Goal: Information Seeking & Learning: Learn about a topic

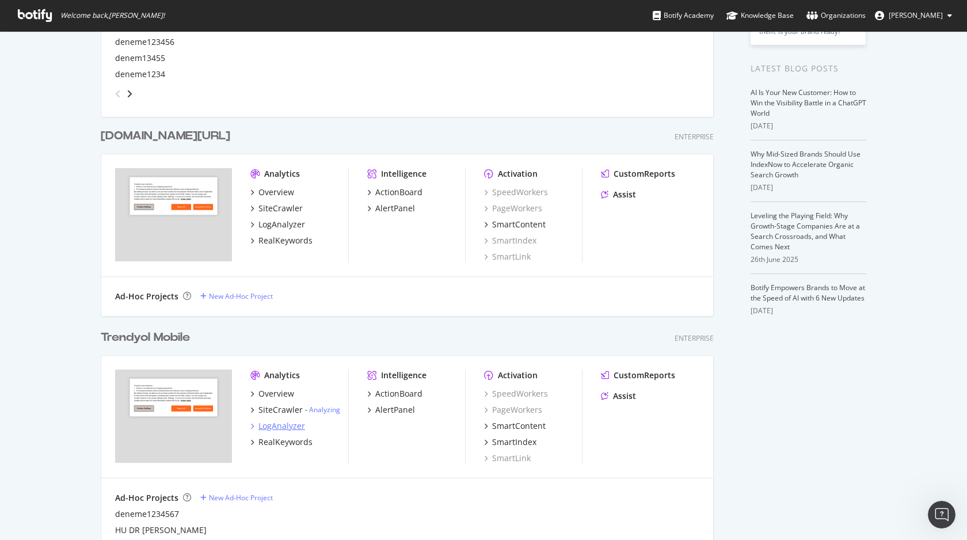
scroll to position [291, 0]
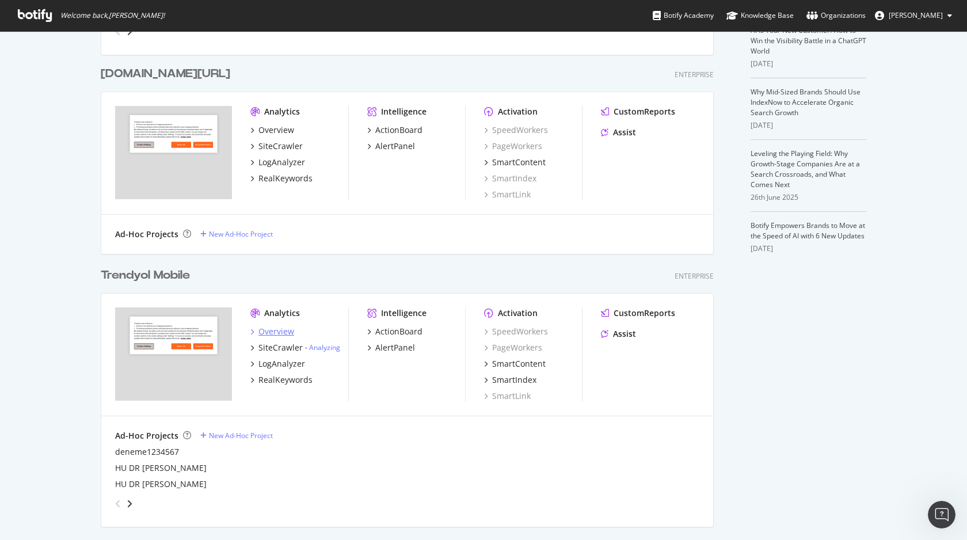
click at [284, 334] on div "Overview" at bounding box center [276, 332] width 36 height 12
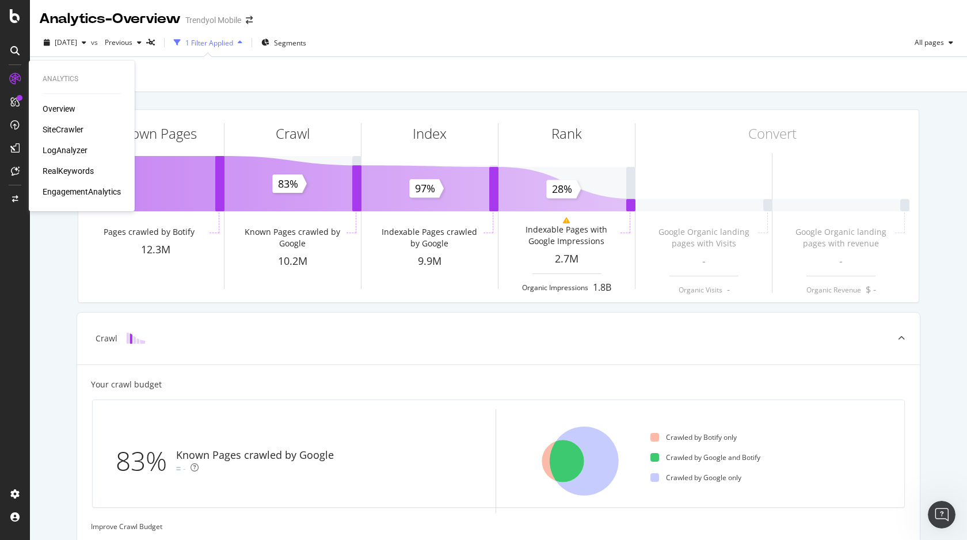
click at [66, 172] on div "RealKeywords" at bounding box center [68, 171] width 51 height 12
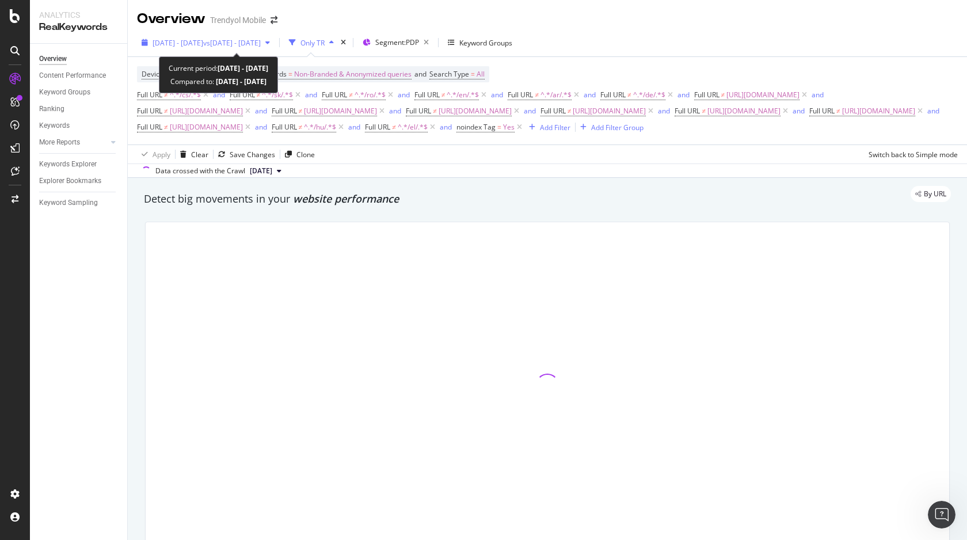
click at [261, 45] on span "vs 2025 Jun. 16th - Jun. 21st" at bounding box center [232, 43] width 58 height 10
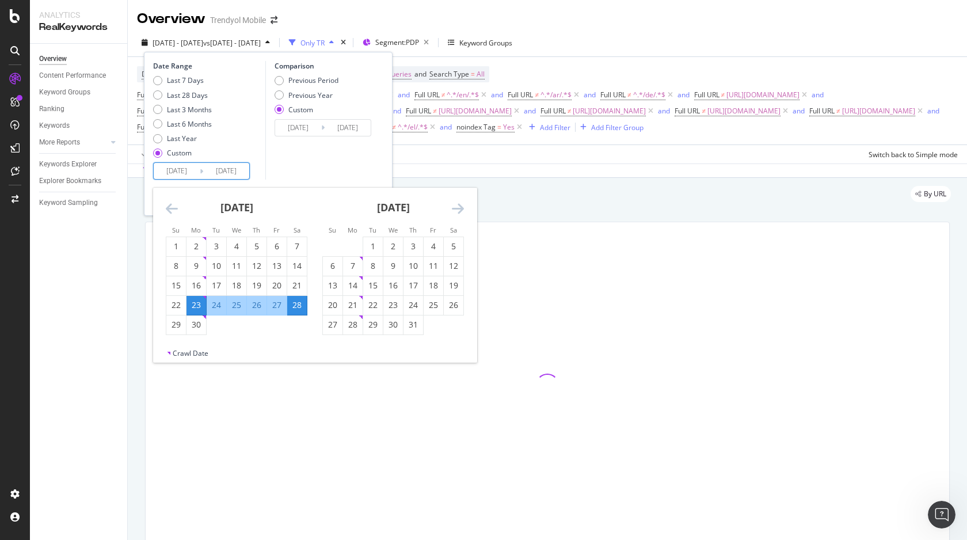
click at [226, 169] on input "2025/06/28" at bounding box center [226, 171] width 46 height 16
click at [417, 326] on div "31" at bounding box center [413, 325] width 20 height 12
type input "[DATE]"
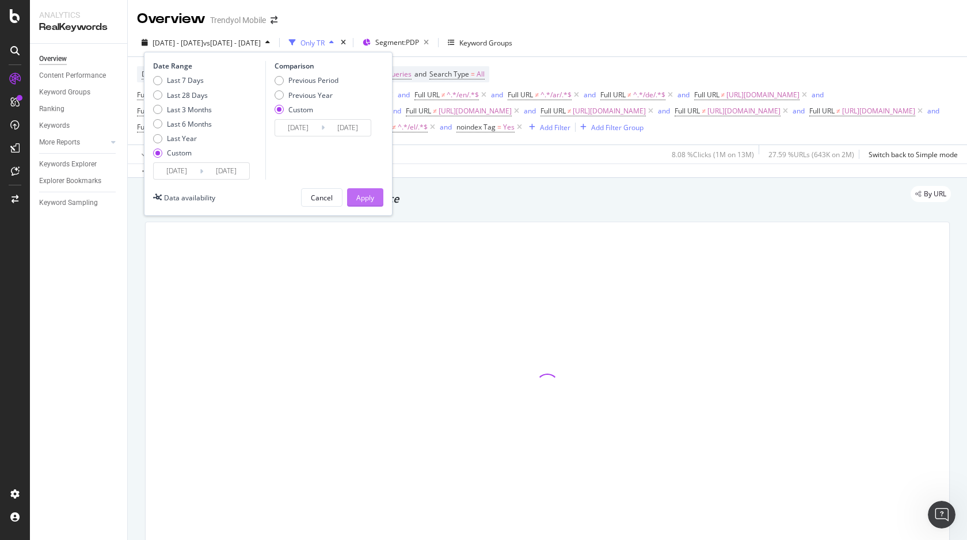
click at [364, 193] on div "Apply" at bounding box center [365, 198] width 18 height 10
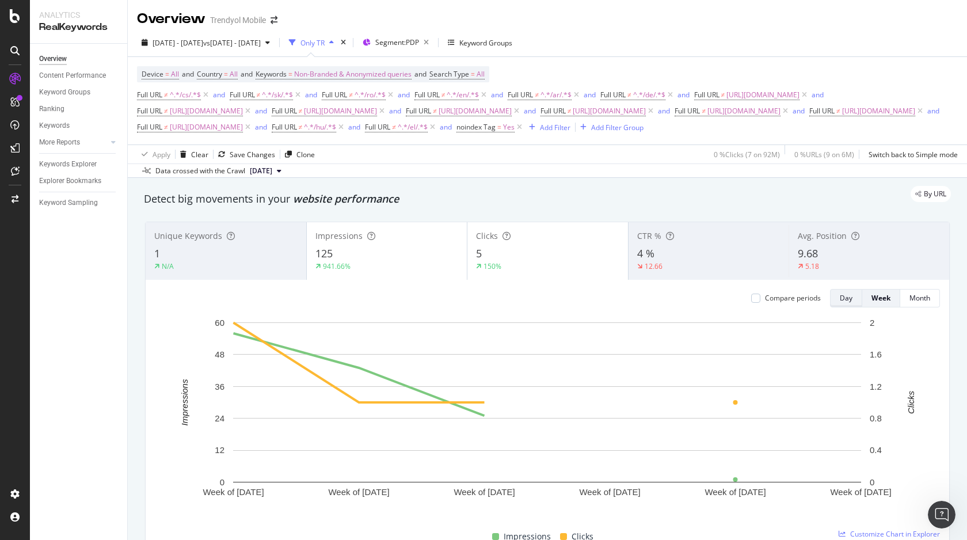
click at [842, 297] on div "Day" at bounding box center [846, 298] width 13 height 10
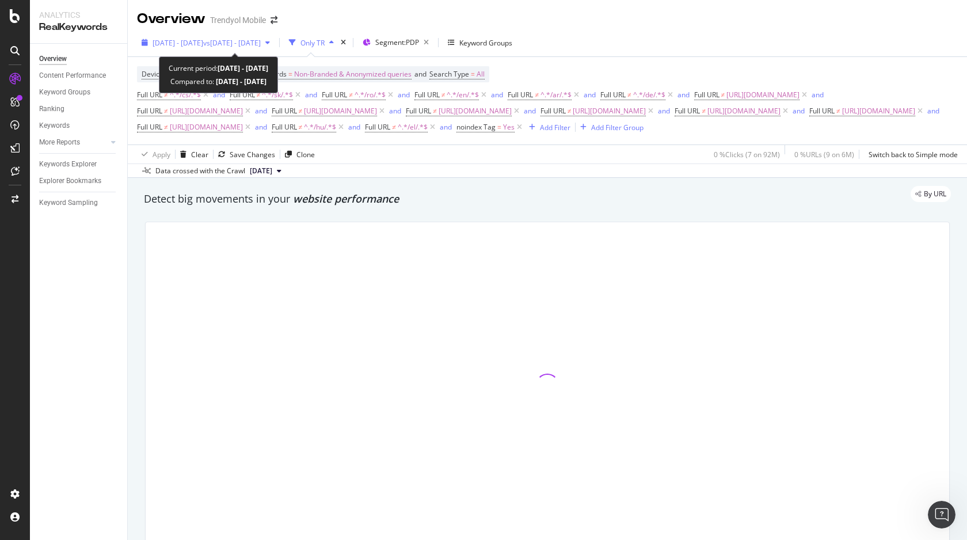
click at [230, 36] on div "2025 Jun. 23rd - Jul. 31st vs 2025 Jun. 16th - Jun. 21st" at bounding box center [206, 42] width 138 height 17
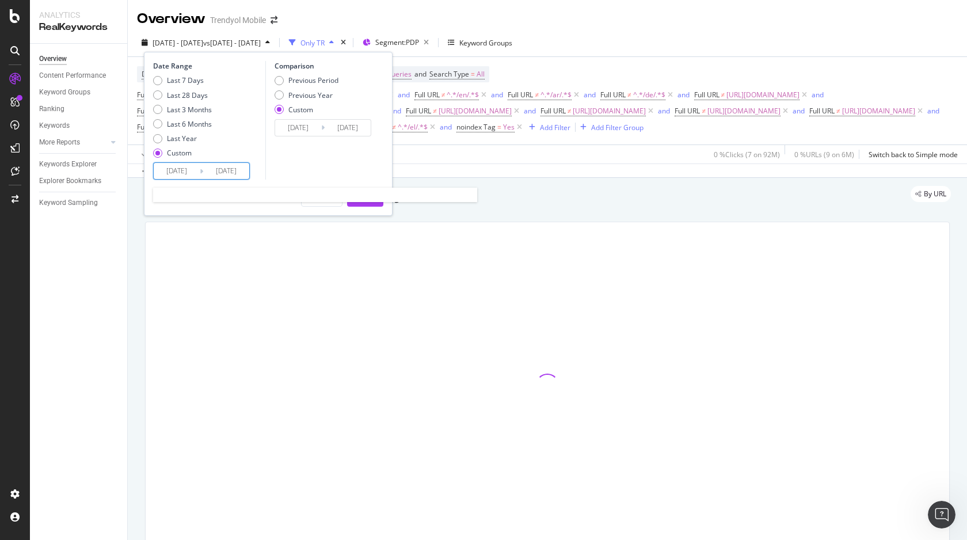
click at [180, 173] on input "[DATE]" at bounding box center [177, 171] width 46 height 16
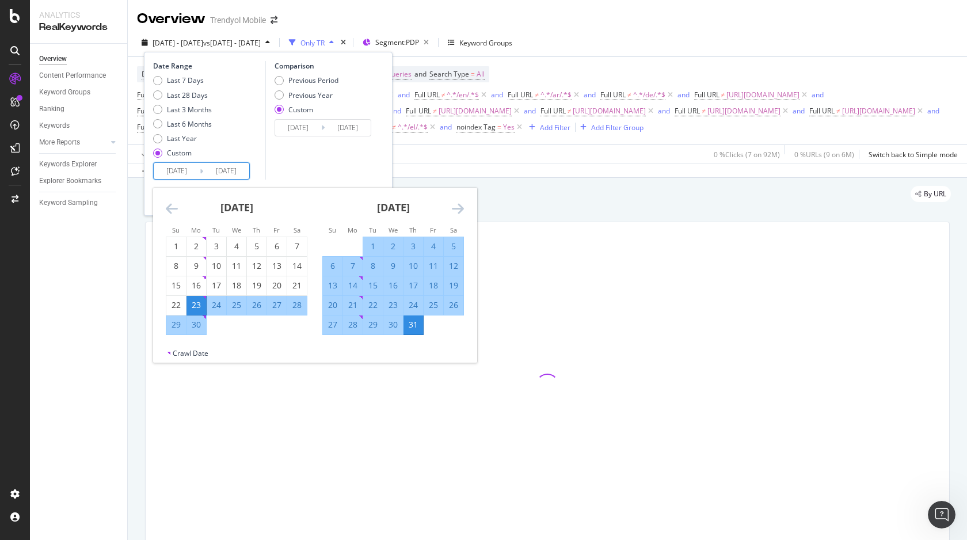
click at [458, 205] on icon "Move forward to switch to the next month." at bounding box center [458, 208] width 12 height 14
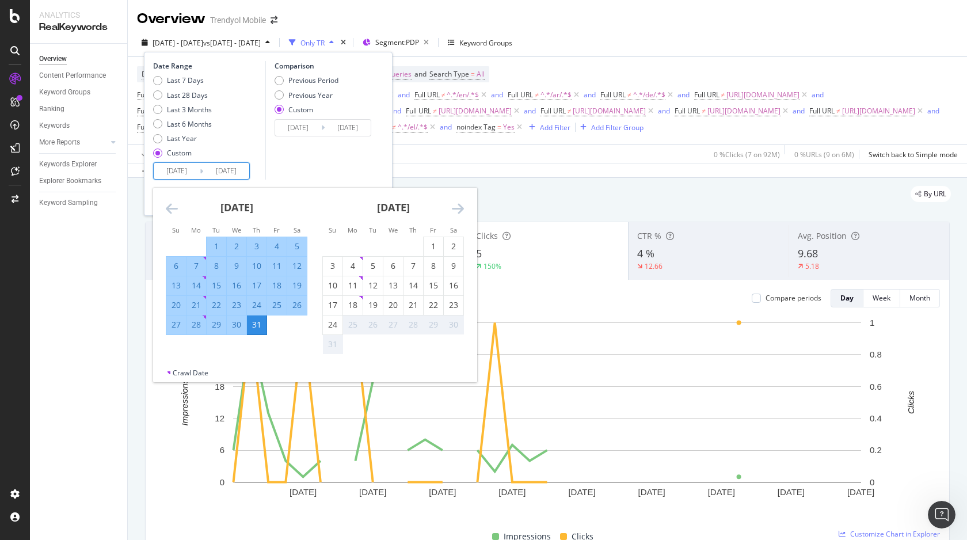
click at [175, 208] on icon "Move backward to switch to the previous month." at bounding box center [172, 208] width 12 height 14
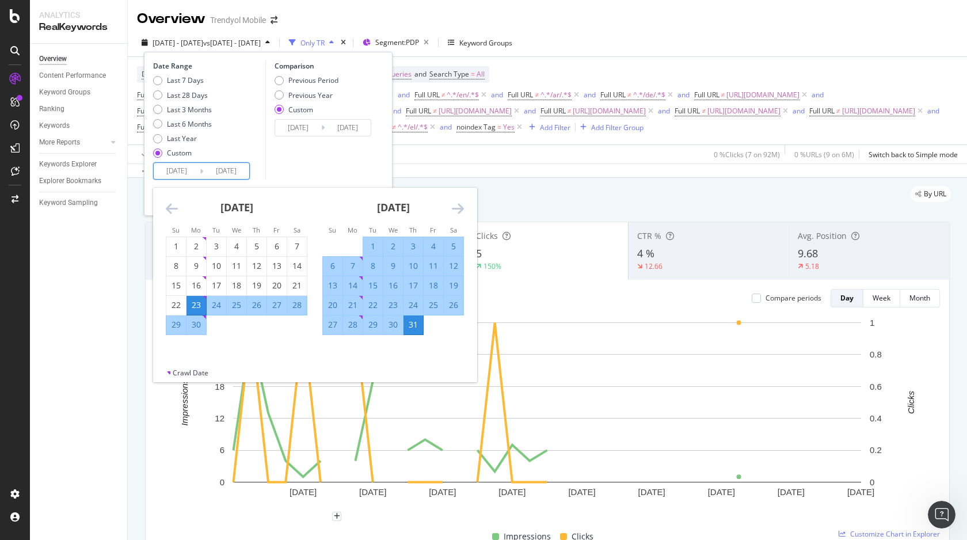
click at [579, 205] on div "Detect big movements in your website performance" at bounding box center [547, 199] width 807 height 15
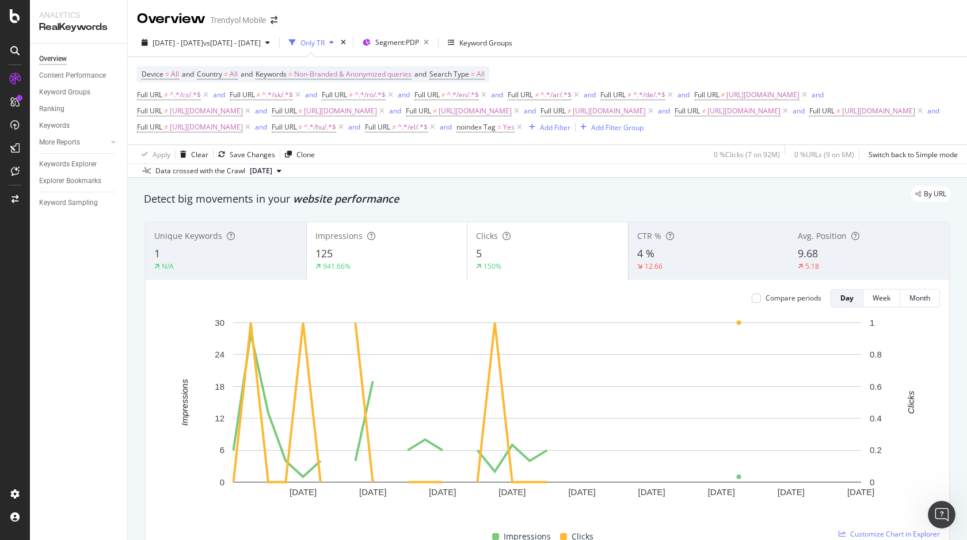
click at [286, 167] on button "[DATE]" at bounding box center [265, 171] width 41 height 14
click at [312, 266] on div "13.6M URLs" at bounding box center [322, 263] width 38 height 10
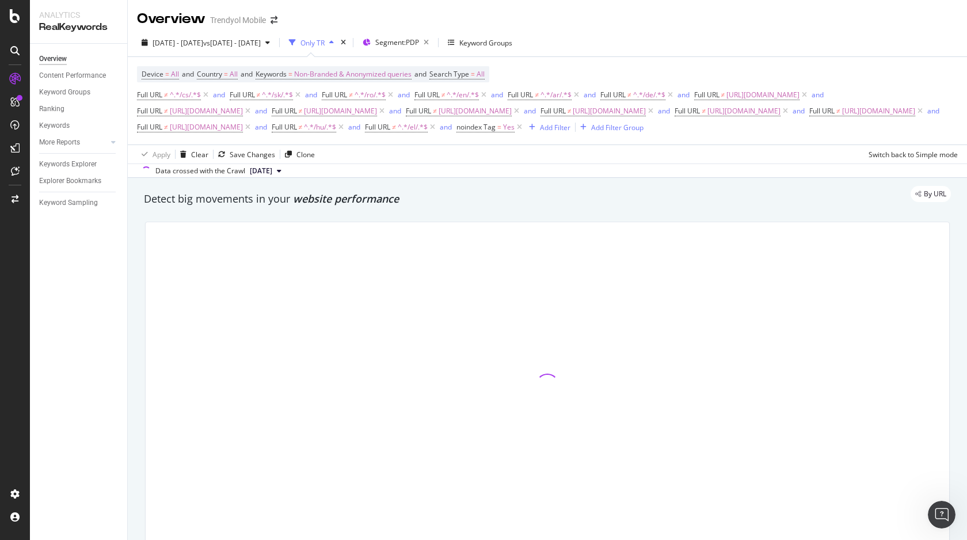
click at [272, 171] on span "[DATE]" at bounding box center [261, 171] width 22 height 10
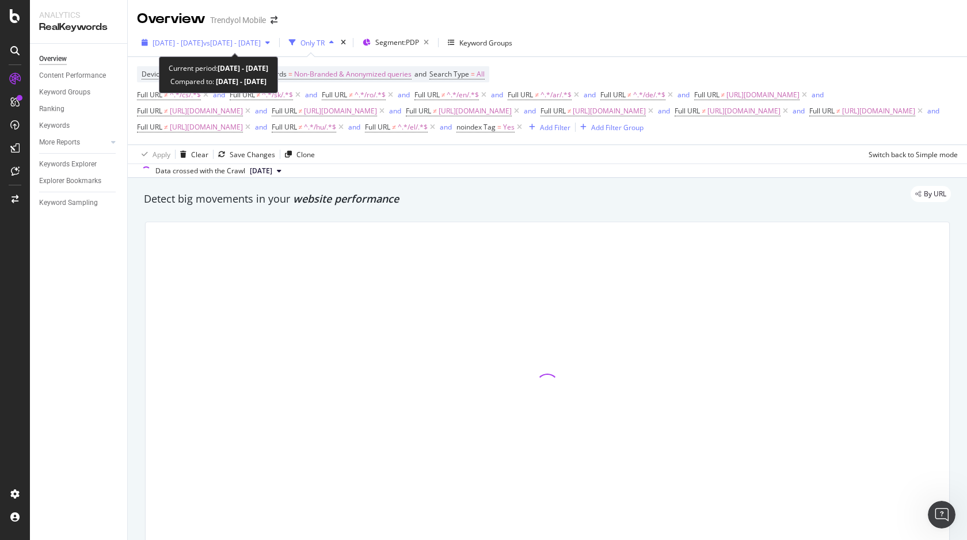
click at [261, 39] on span "vs [DATE] - [DATE]" at bounding box center [232, 43] width 58 height 10
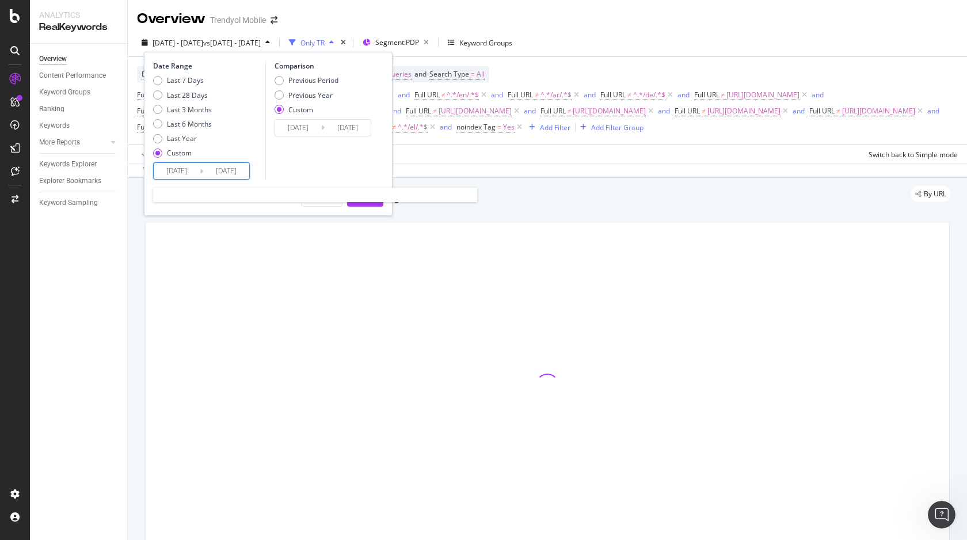
click at [206, 169] on input "[DATE]" at bounding box center [226, 171] width 46 height 16
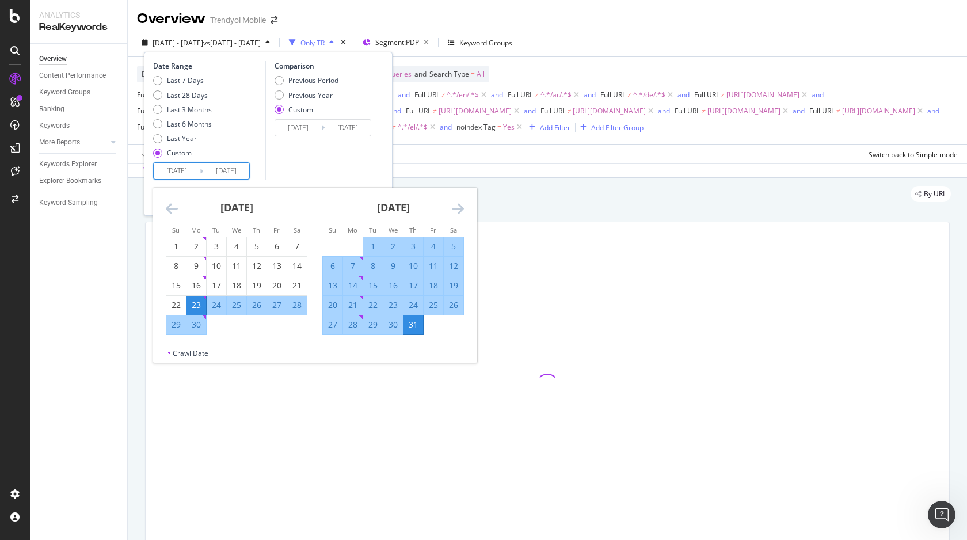
click at [452, 211] on icon "Move forward to switch to the next month." at bounding box center [458, 208] width 12 height 14
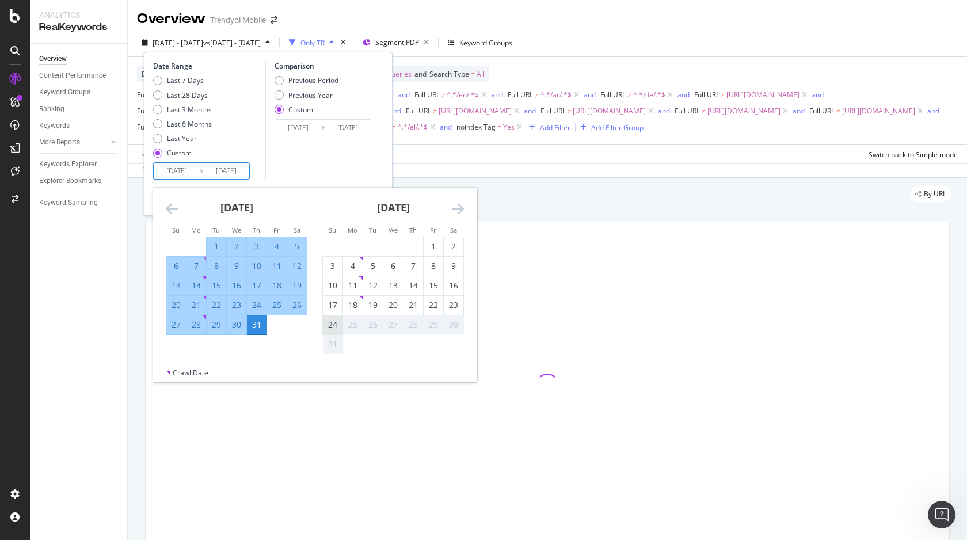
click at [336, 324] on div "24" at bounding box center [333, 325] width 20 height 12
type input "[DATE]"
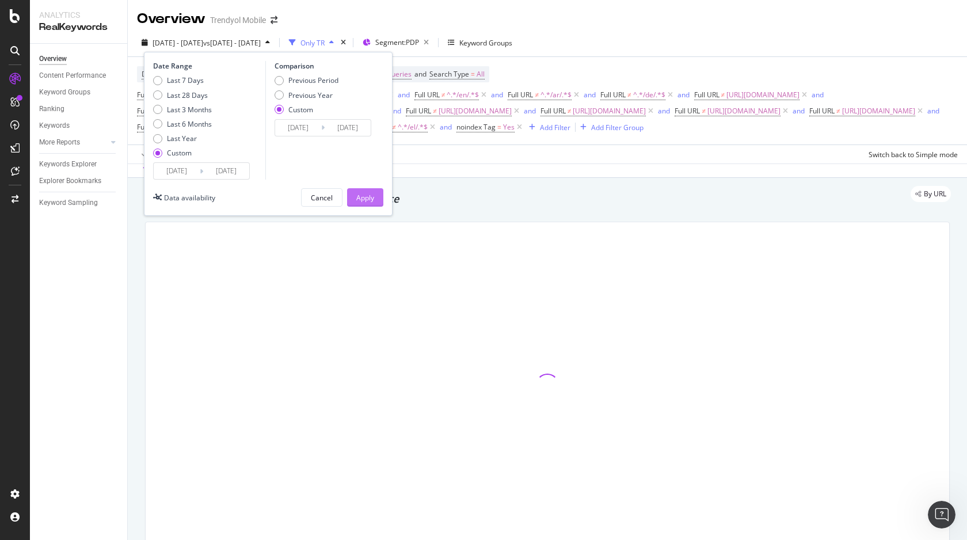
click at [354, 197] on button "Apply" at bounding box center [365, 197] width 36 height 18
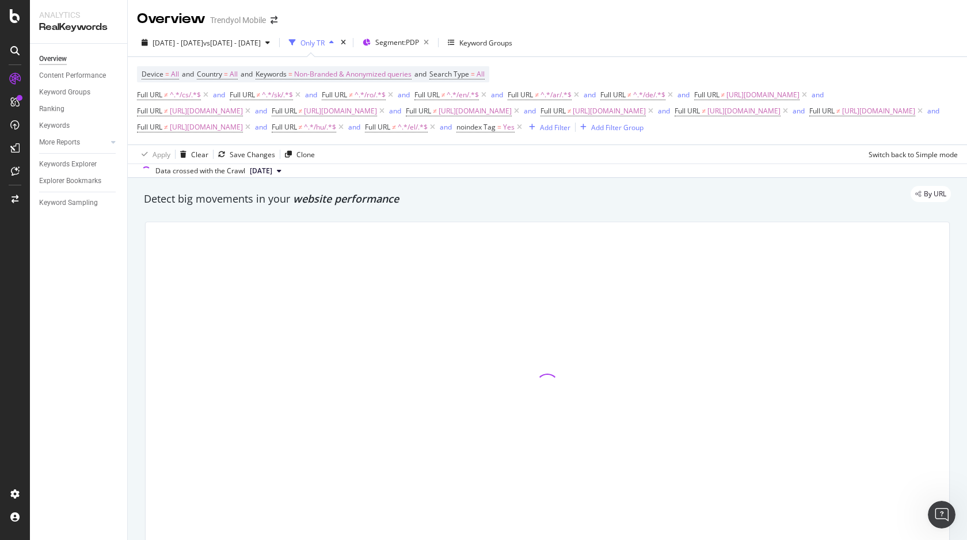
click at [286, 171] on button "[DATE]" at bounding box center [265, 171] width 41 height 14
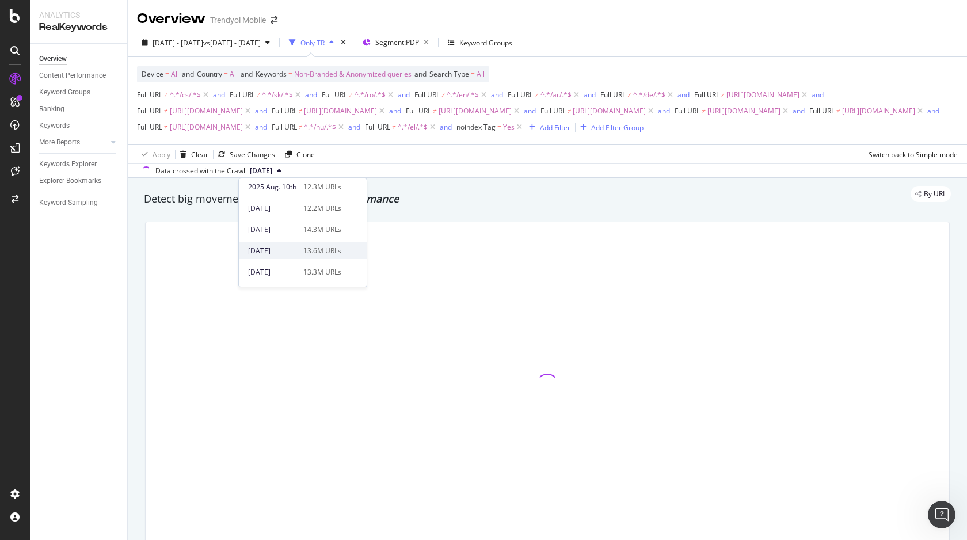
scroll to position [66, 0]
click at [325, 232] on div "13.6M URLs" at bounding box center [322, 229] width 38 height 10
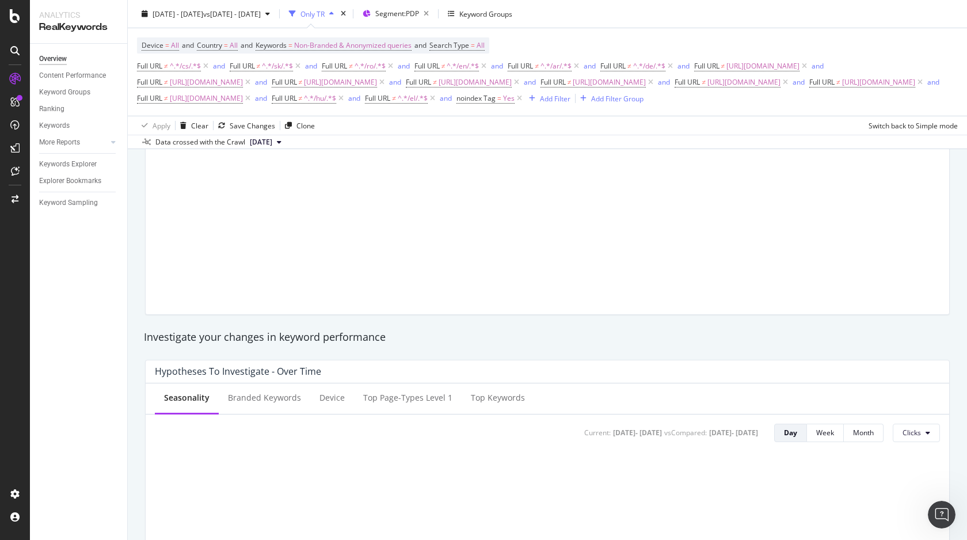
scroll to position [229, 0]
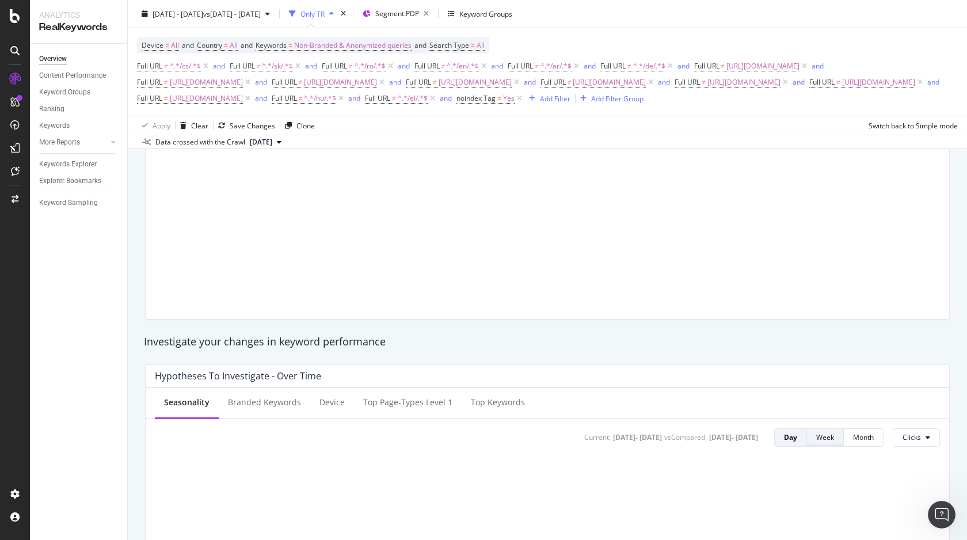
click at [822, 441] on div "Week" at bounding box center [825, 437] width 18 height 10
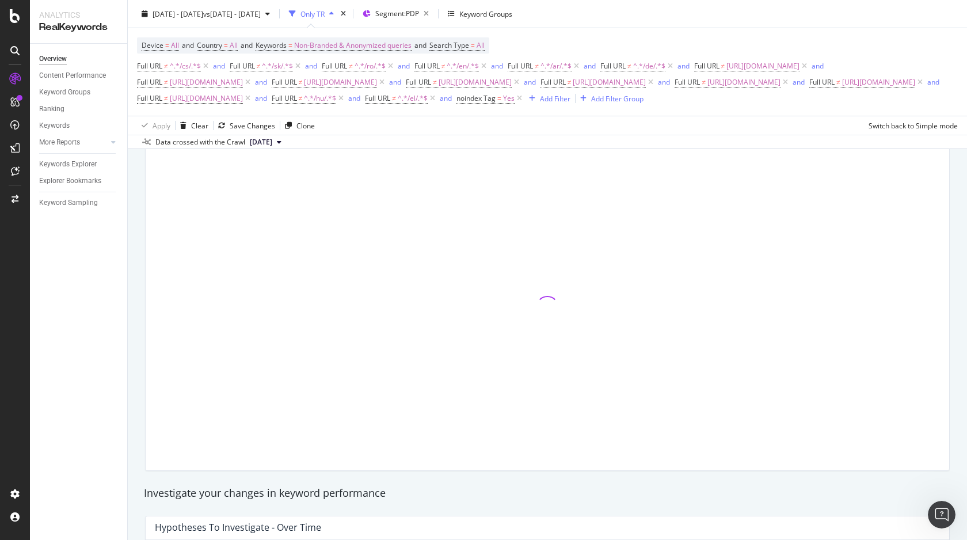
scroll to position [2, 0]
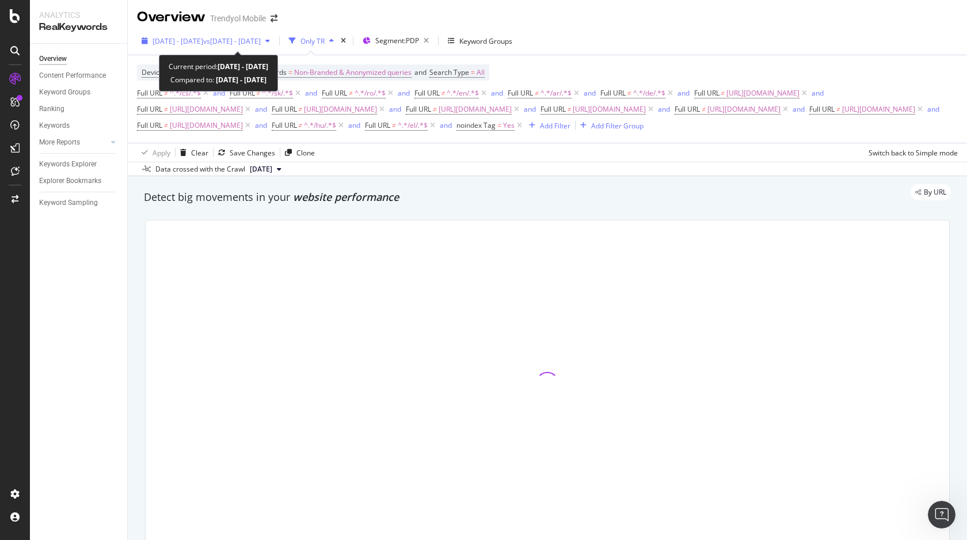
click at [261, 36] on span "vs [DATE] - [DATE]" at bounding box center [232, 41] width 58 height 10
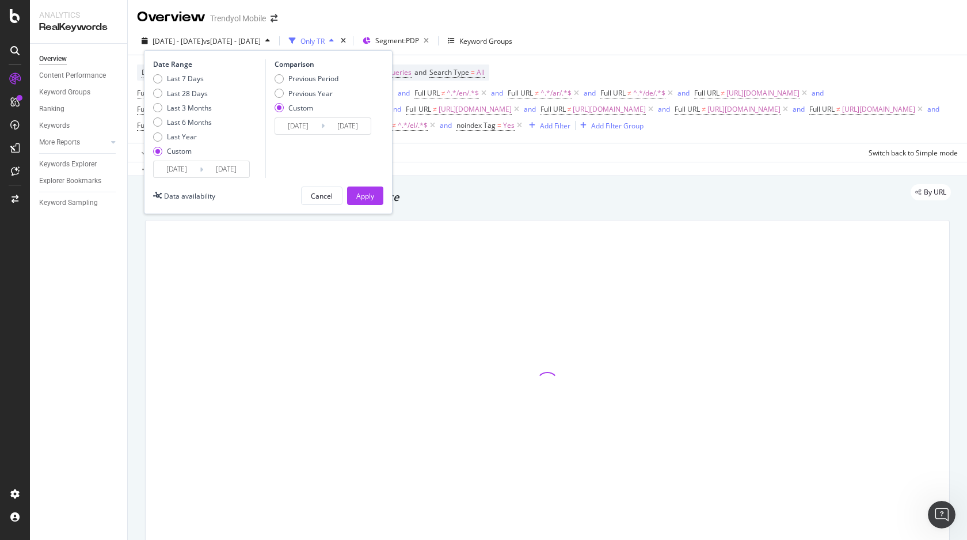
click at [220, 165] on input "[DATE]" at bounding box center [226, 169] width 46 height 16
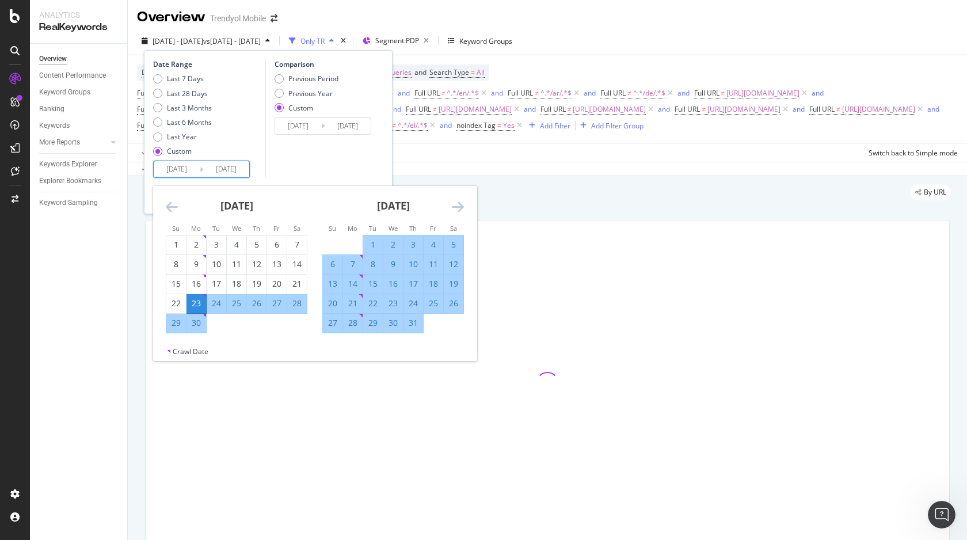
click at [457, 215] on div "[DATE]" at bounding box center [393, 210] width 142 height 49
click at [457, 270] on div "12" at bounding box center [454, 264] width 20 height 19
type input "2025/07/12"
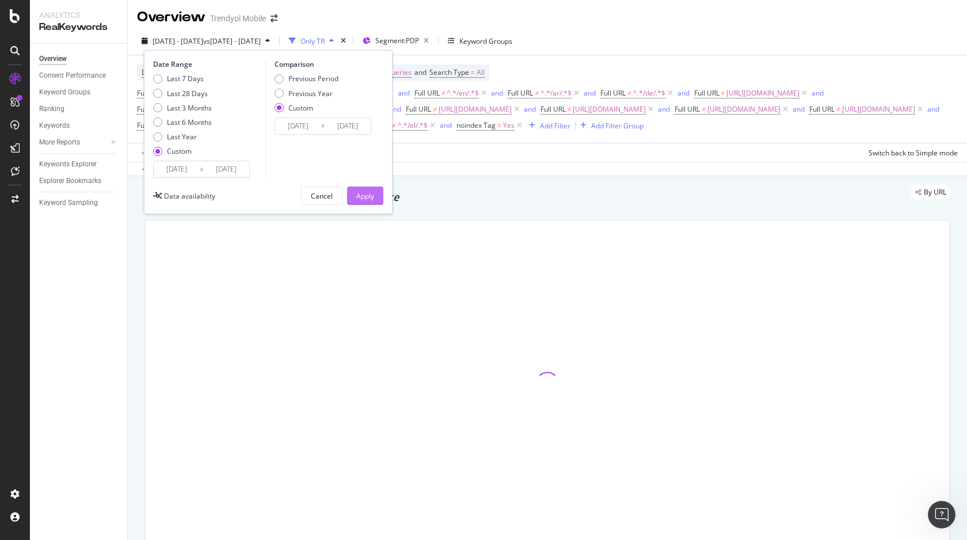
click at [370, 191] on div "Apply" at bounding box center [365, 196] width 18 height 10
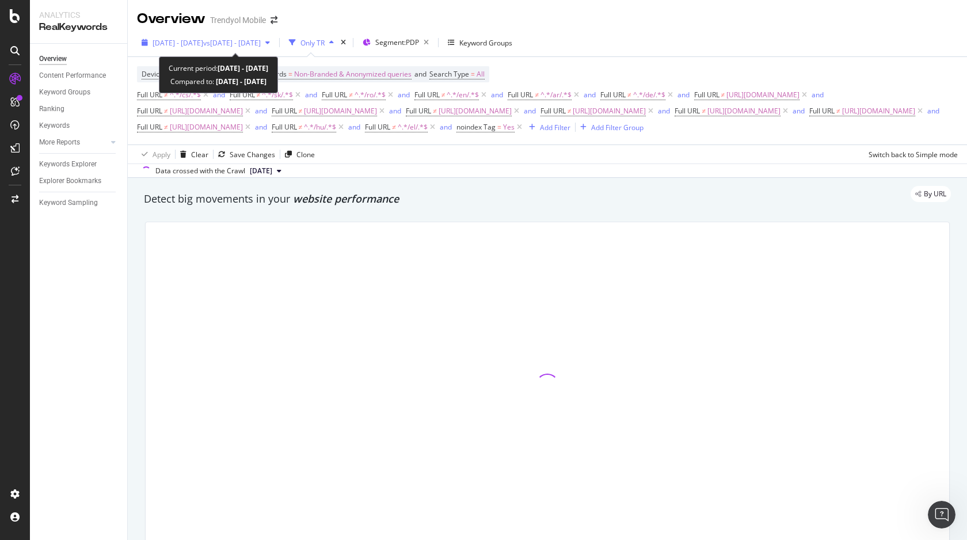
click at [261, 47] on span "vs [DATE] - [DATE]" at bounding box center [232, 43] width 58 height 10
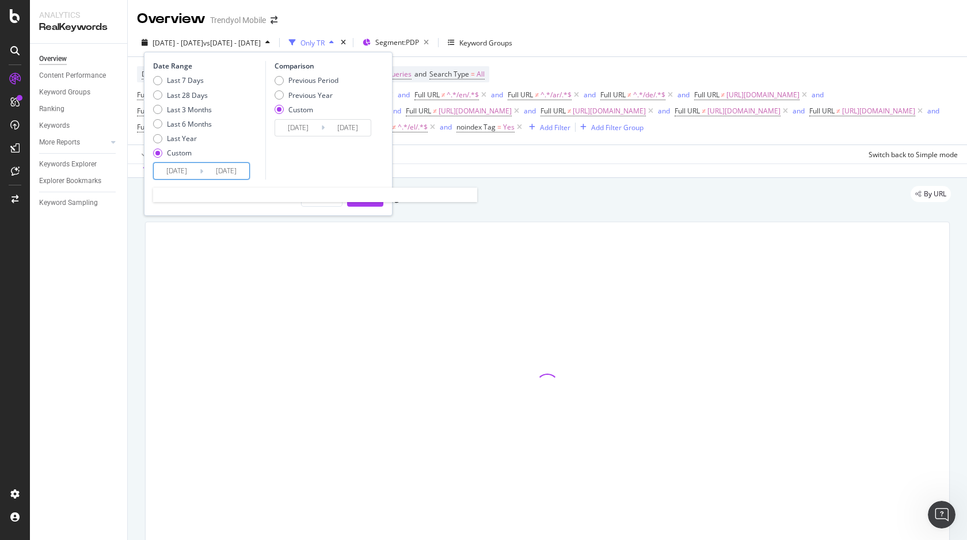
click at [206, 170] on input "2025/07/12" at bounding box center [226, 171] width 46 height 16
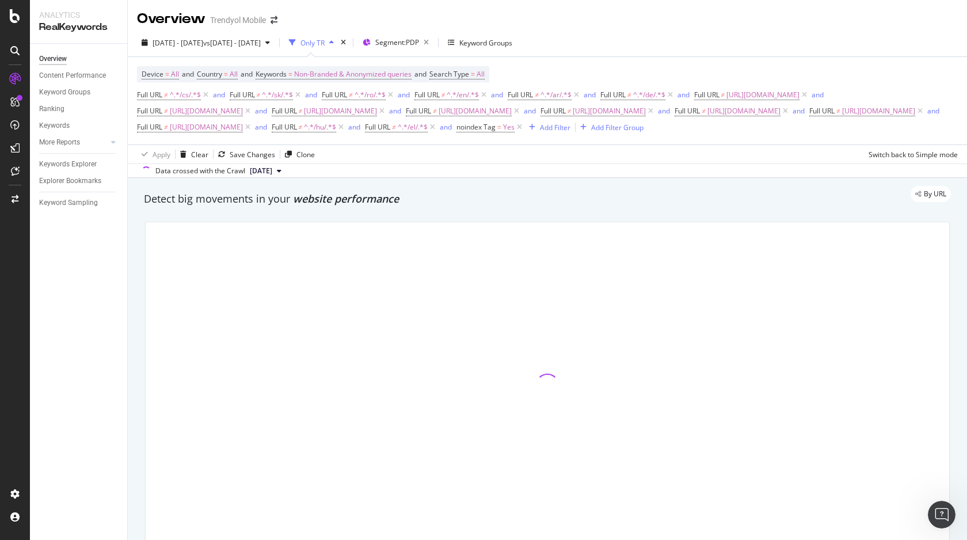
click at [530, 195] on div "By URL" at bounding box center [541, 194] width 818 height 16
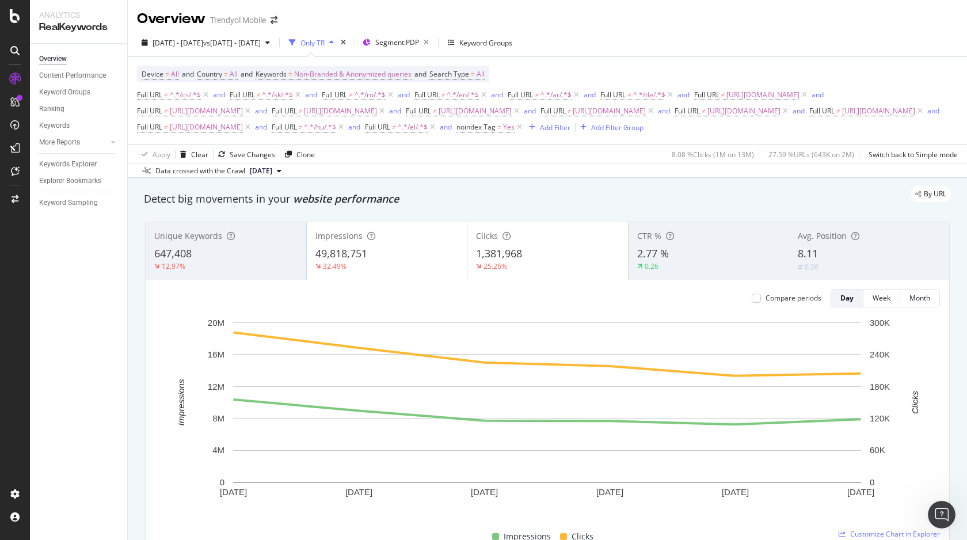
click at [286, 177] on button "[DATE]" at bounding box center [265, 171] width 41 height 14
click at [455, 199] on div "By URL" at bounding box center [541, 194] width 818 height 16
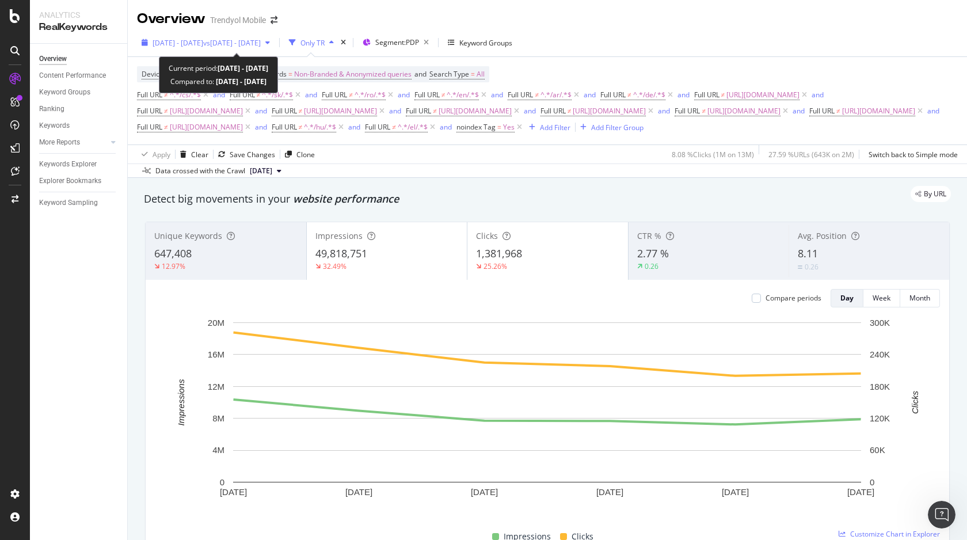
click at [261, 41] on span "vs [DATE] - [DATE]" at bounding box center [232, 43] width 58 height 10
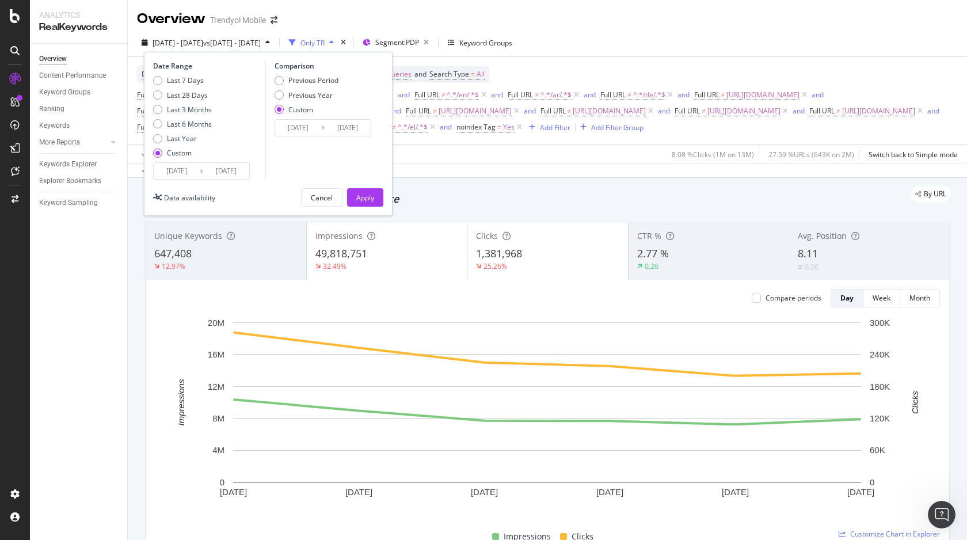
click at [219, 172] on input "[DATE]" at bounding box center [226, 171] width 46 height 16
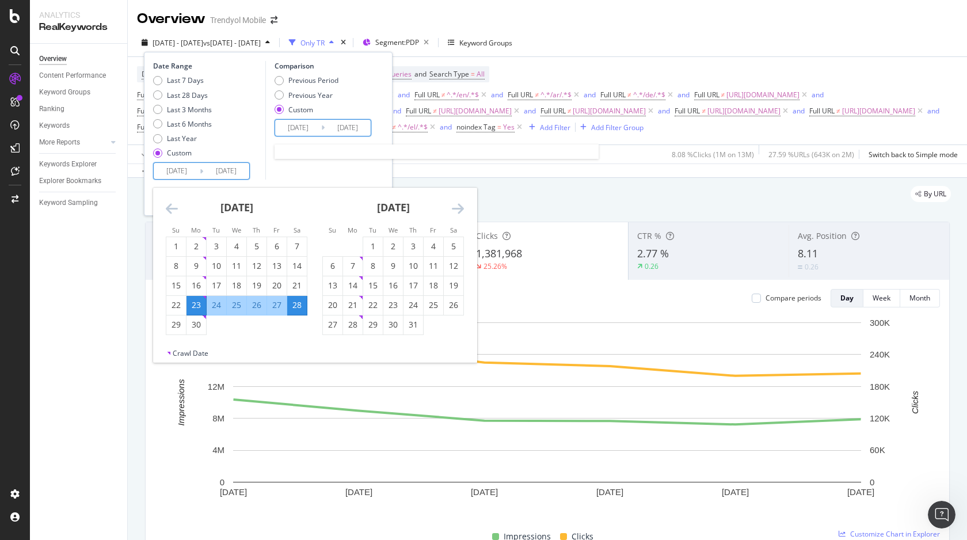
click at [329, 129] on input "[DATE]" at bounding box center [348, 128] width 46 height 16
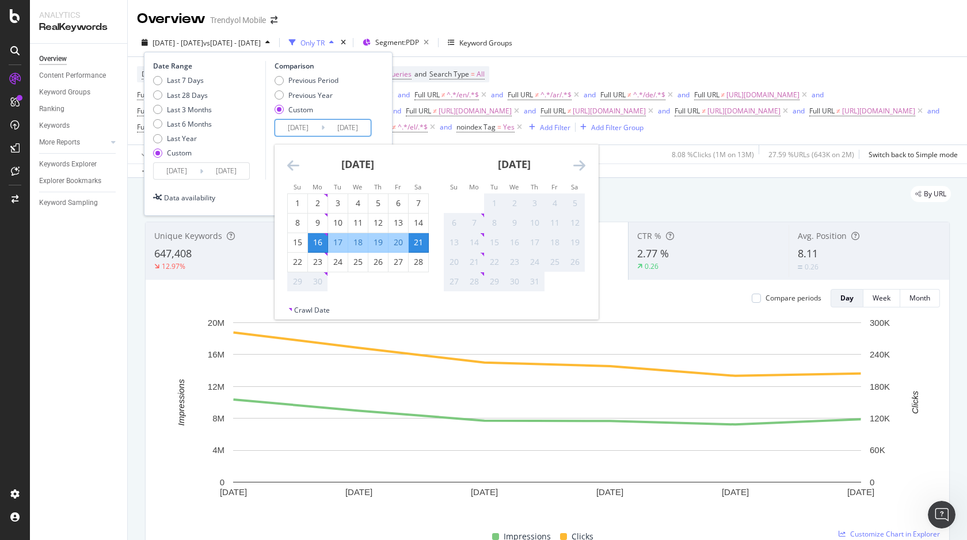
click at [213, 173] on input "[DATE]" at bounding box center [226, 171] width 46 height 16
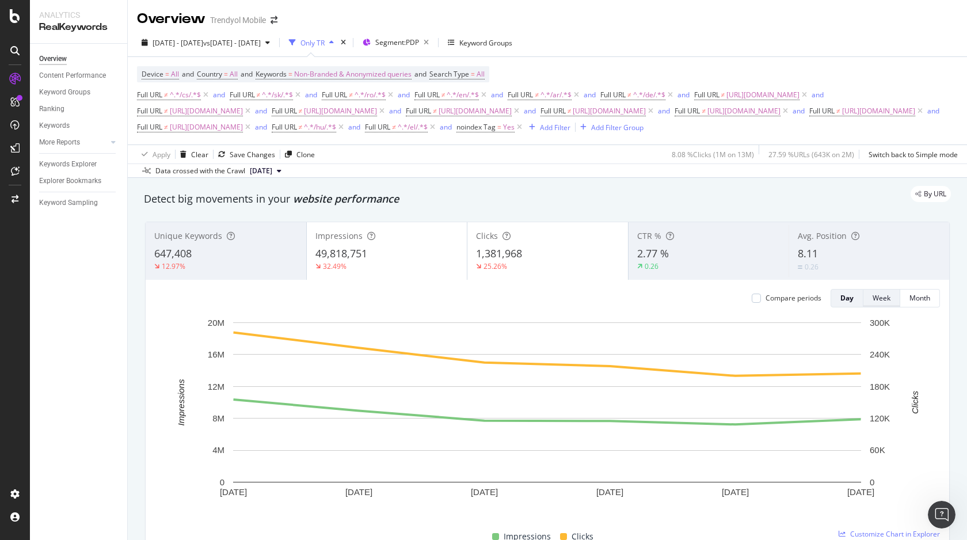
click at [876, 305] on div "Week" at bounding box center [881, 298] width 18 height 16
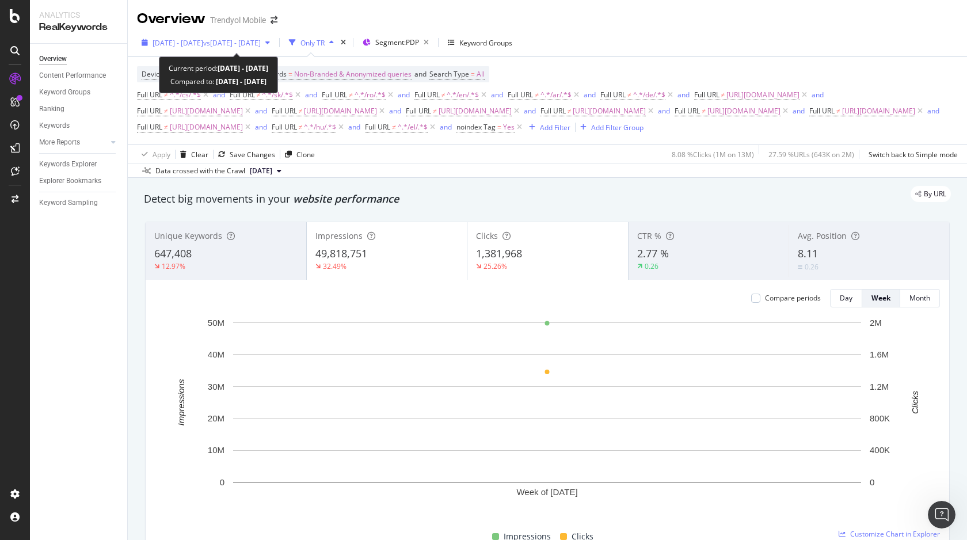
click at [261, 39] on span "vs [DATE] - [DATE]" at bounding box center [232, 43] width 58 height 10
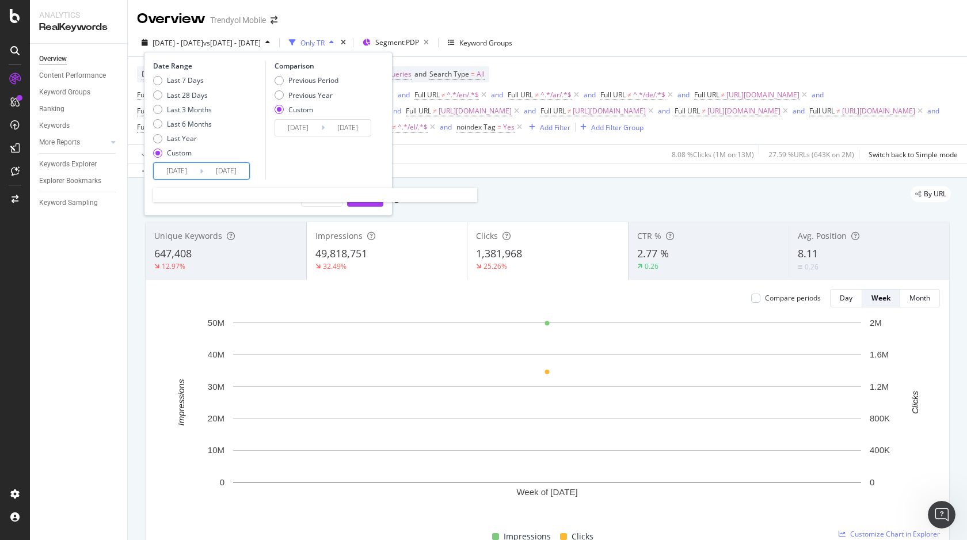
click at [219, 163] on input "[DATE]" at bounding box center [226, 171] width 46 height 16
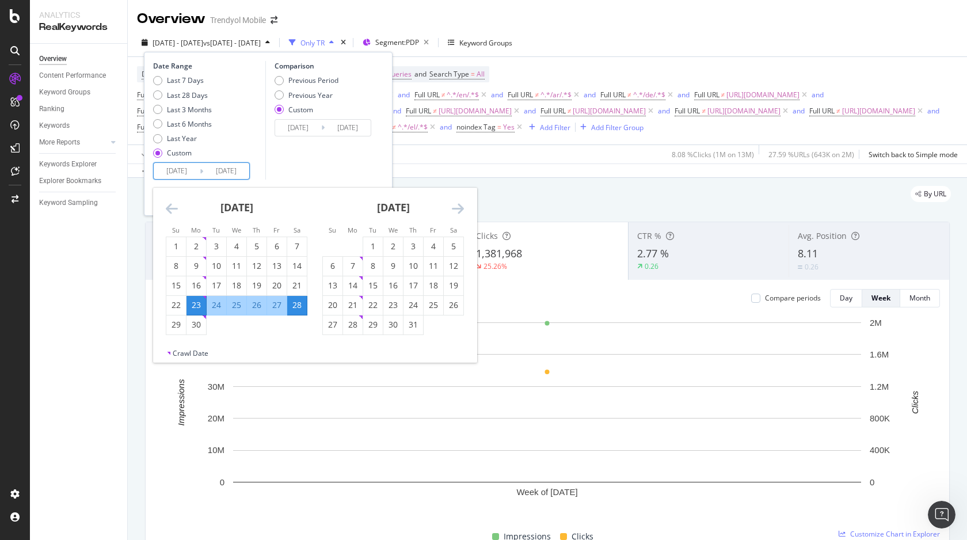
click at [349, 128] on input "[DATE]" at bounding box center [348, 128] width 46 height 16
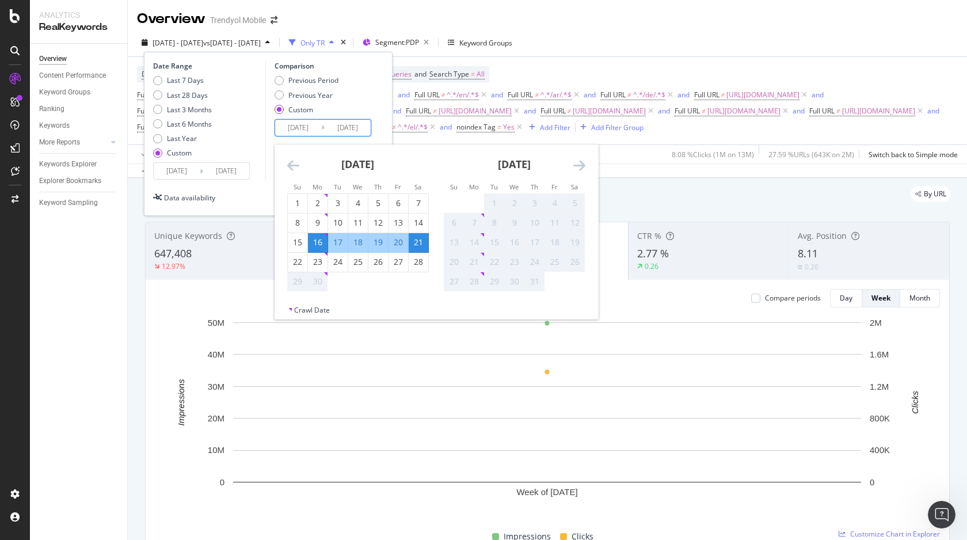
click at [197, 167] on input "[DATE]" at bounding box center [177, 171] width 46 height 16
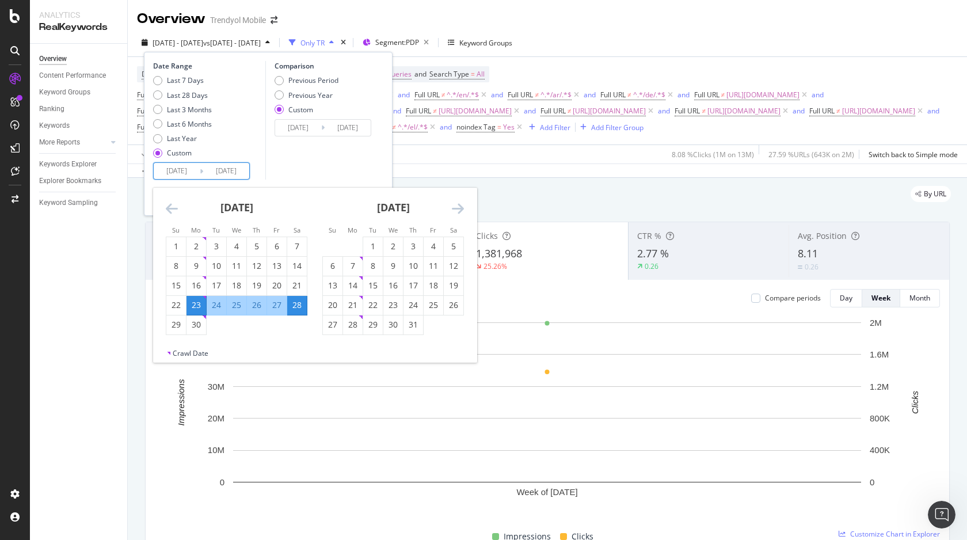
click at [460, 212] on icon "Move forward to switch to the next month." at bounding box center [458, 208] width 12 height 14
click at [330, 327] on div "24" at bounding box center [333, 325] width 20 height 12
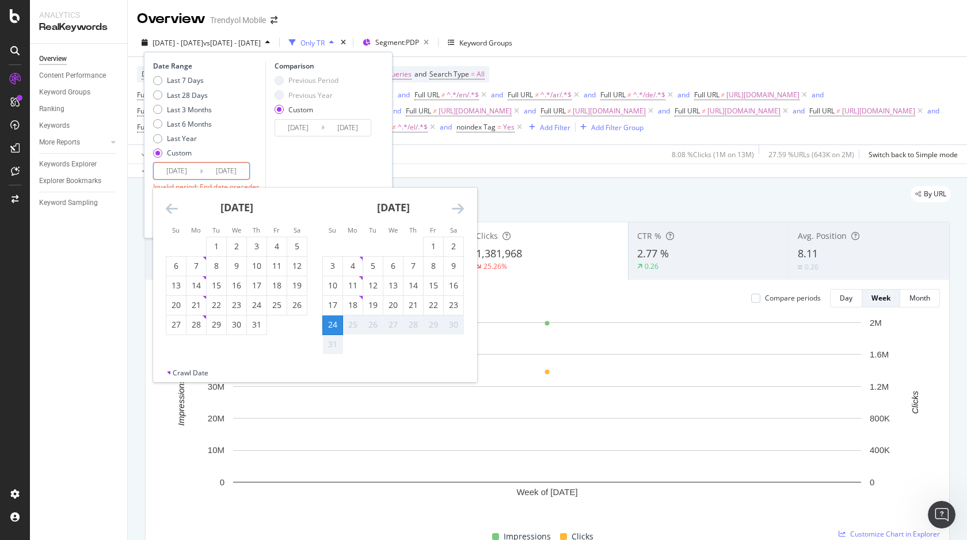
click at [166, 207] on icon "Move backward to switch to the previous month." at bounding box center [172, 208] width 12 height 14
click at [406, 323] on div "31" at bounding box center [413, 325] width 20 height 12
click at [368, 306] on div "22" at bounding box center [373, 305] width 20 height 12
click at [351, 307] on div "21" at bounding box center [353, 305] width 20 height 12
click at [331, 307] on div "20" at bounding box center [333, 305] width 20 height 12
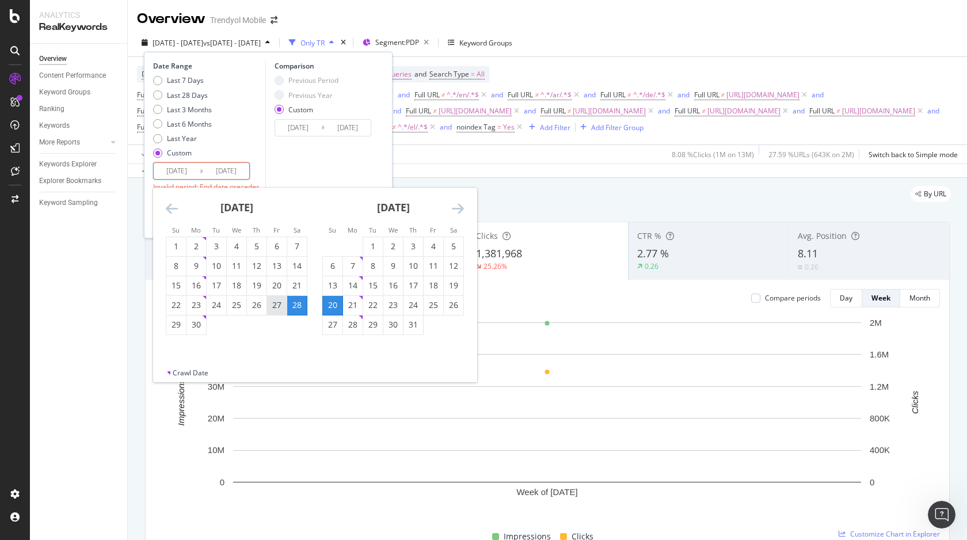
click at [275, 304] on div "27" at bounding box center [277, 305] width 20 height 12
type input "[DATE]"
click at [299, 307] on div "28" at bounding box center [297, 305] width 20 height 12
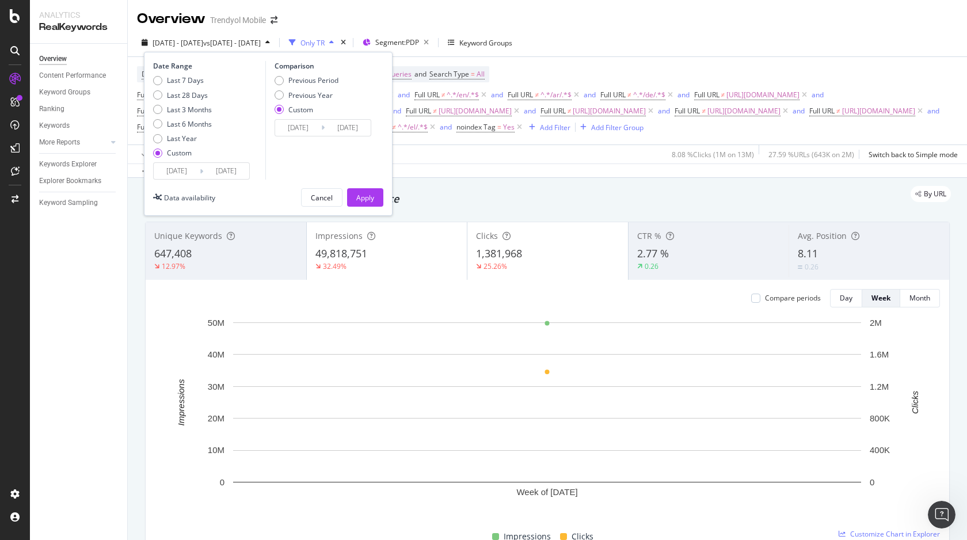
click at [176, 166] on input "[DATE]" at bounding box center [177, 171] width 46 height 16
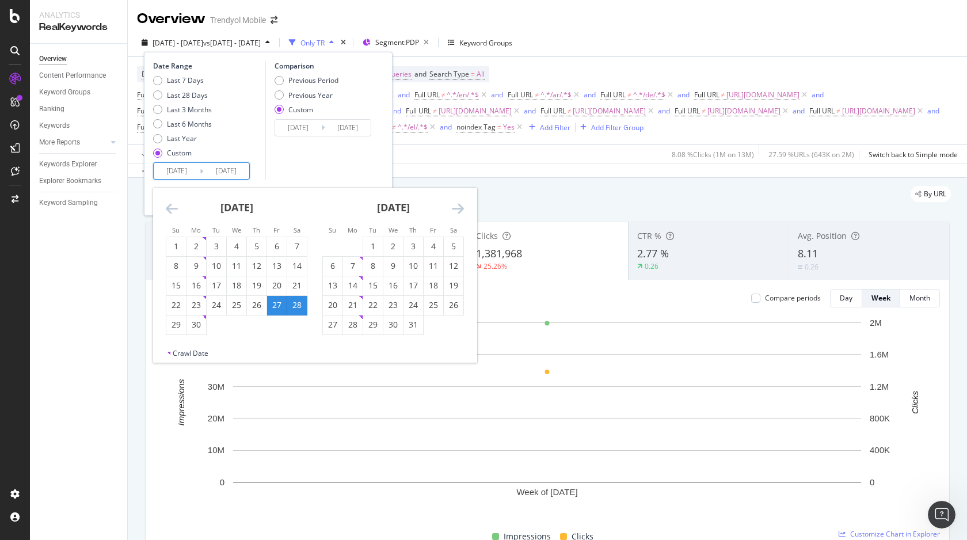
click at [276, 310] on div "27" at bounding box center [277, 305] width 20 height 12
click at [155, 169] on input "[DATE]" at bounding box center [177, 171] width 46 height 16
click at [277, 307] on div "27" at bounding box center [277, 305] width 20 height 12
click at [178, 174] on input "[DATE]" at bounding box center [177, 171] width 46 height 16
click at [236, 168] on input "[DATE]" at bounding box center [226, 171] width 46 height 16
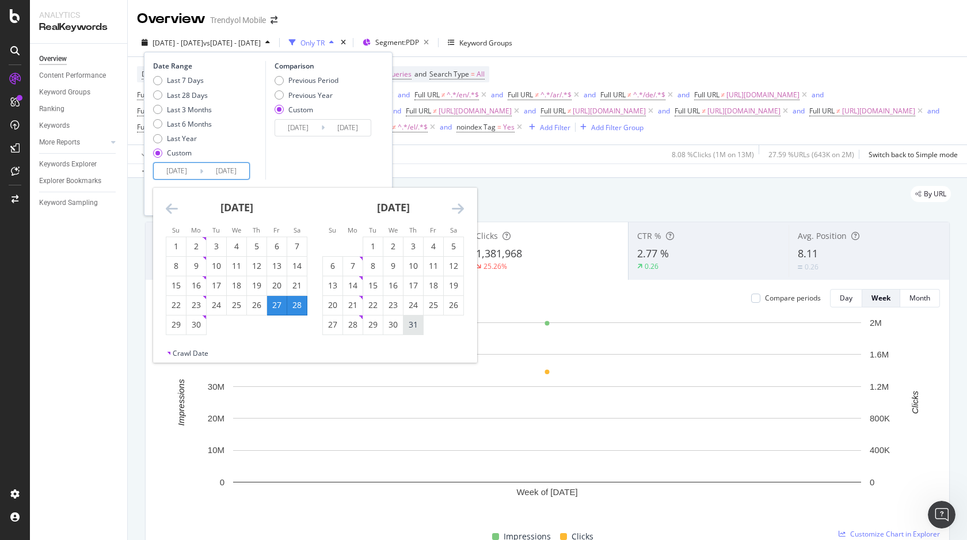
click at [417, 322] on div "31" at bounding box center [413, 325] width 20 height 12
type input "[DATE]"
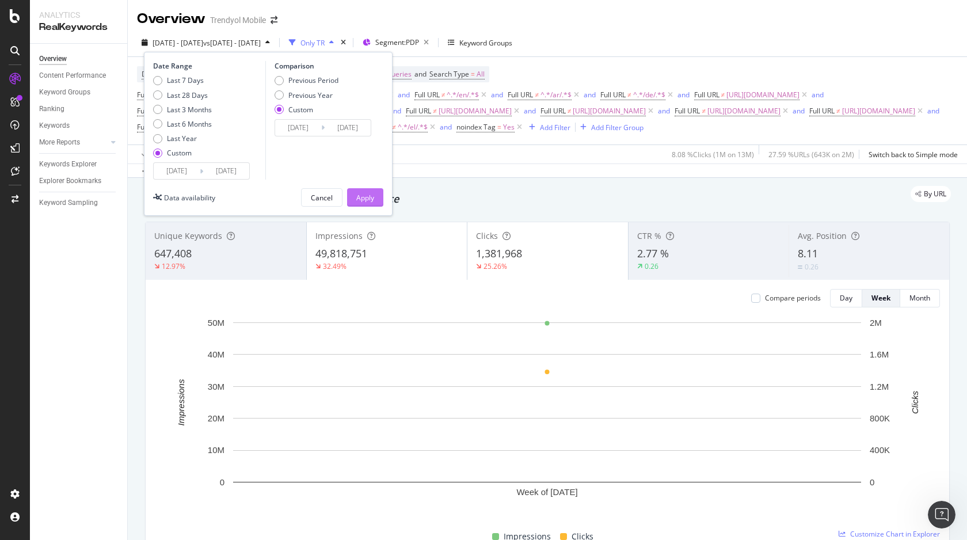
click at [369, 194] on div "Apply" at bounding box center [365, 198] width 18 height 10
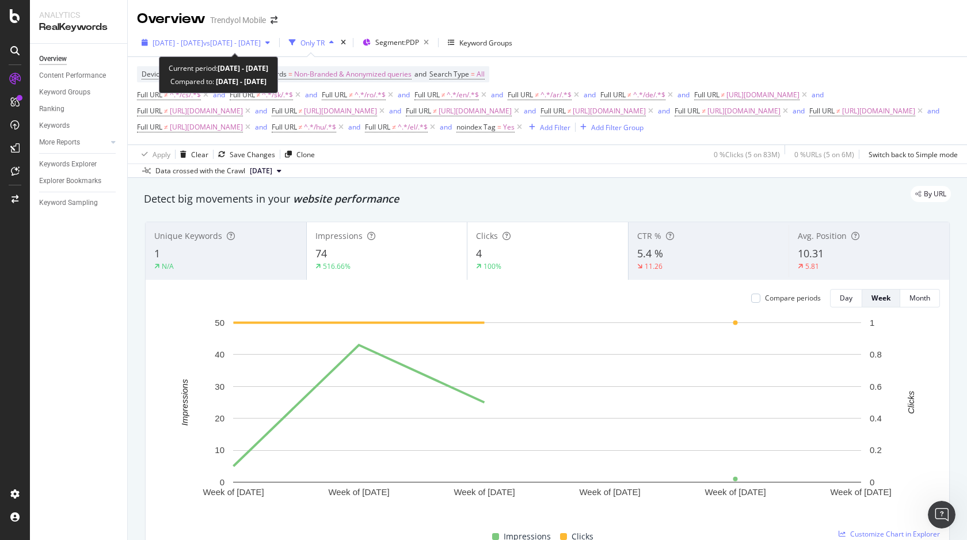
click at [261, 45] on span "vs [DATE] - [DATE]" at bounding box center [232, 43] width 58 height 10
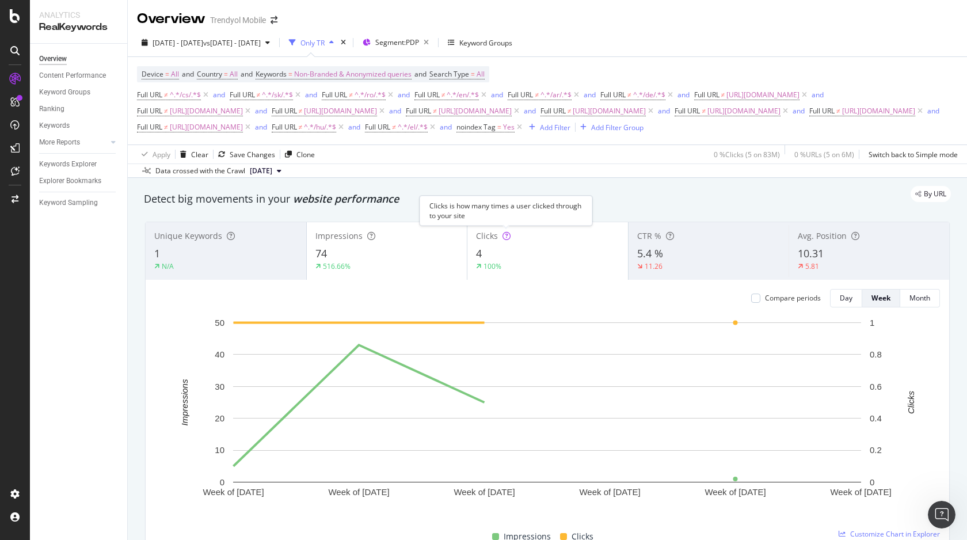
click at [514, 209] on div "Clicks is how many times a user clicked through to your site" at bounding box center [505, 211] width 173 height 30
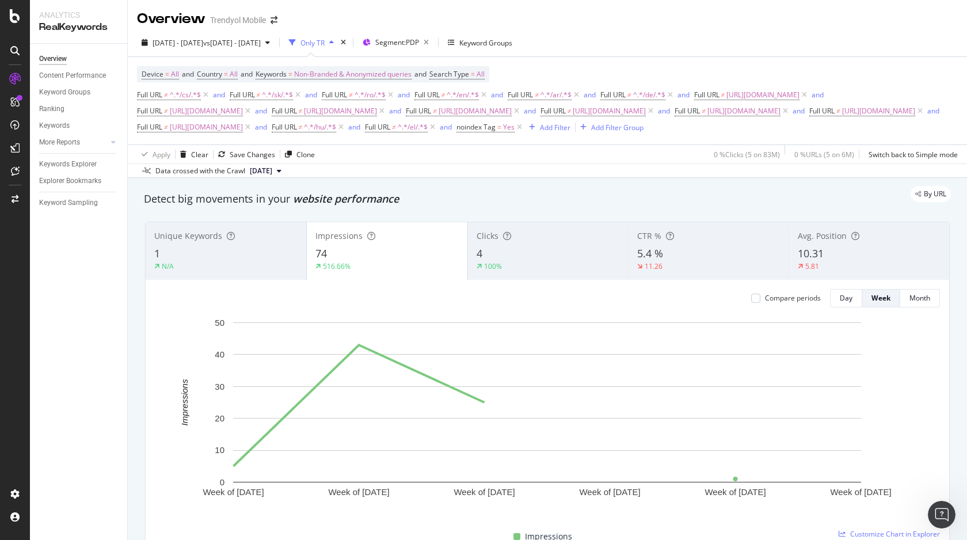
click at [272, 171] on span "[DATE]" at bounding box center [261, 171] width 22 height 10
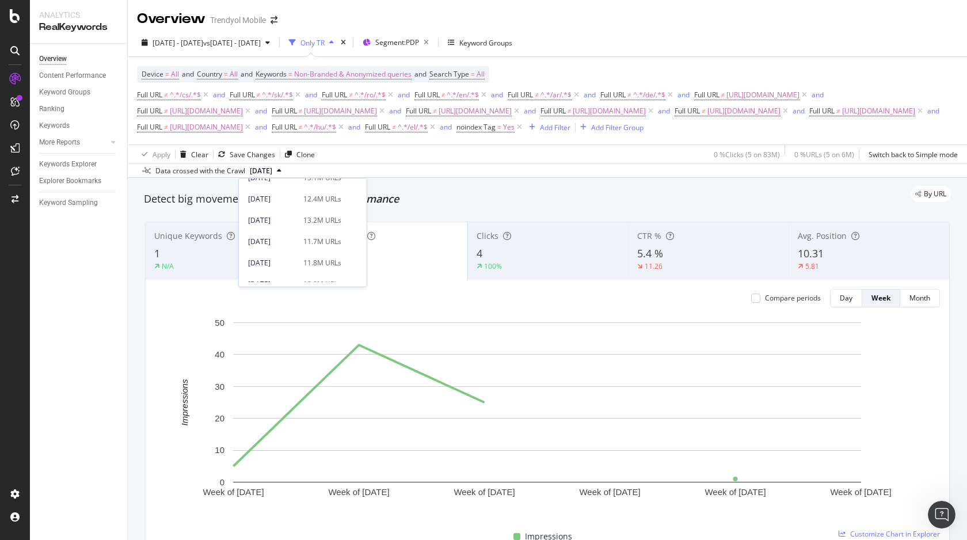
scroll to position [160, 0]
click at [314, 226] on div "[DATE] 13.2M URLs" at bounding box center [303, 220] width 128 height 17
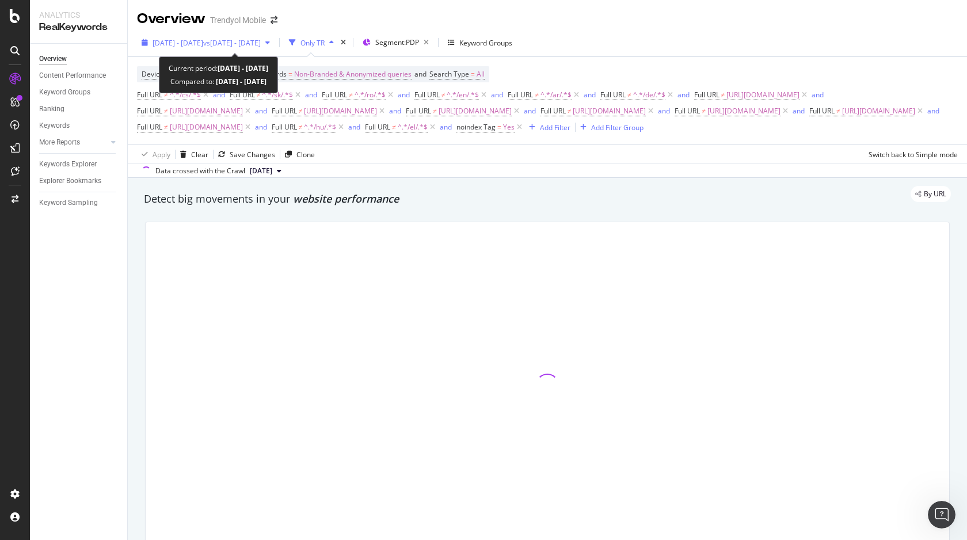
click at [261, 46] on span "vs [DATE] - [DATE]" at bounding box center [232, 43] width 58 height 10
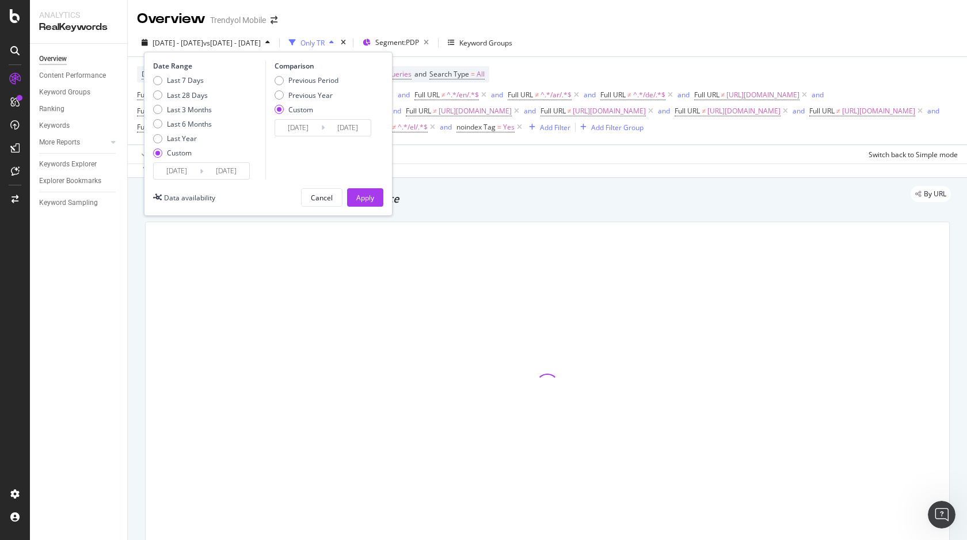
click at [209, 173] on input "[DATE]" at bounding box center [226, 171] width 46 height 16
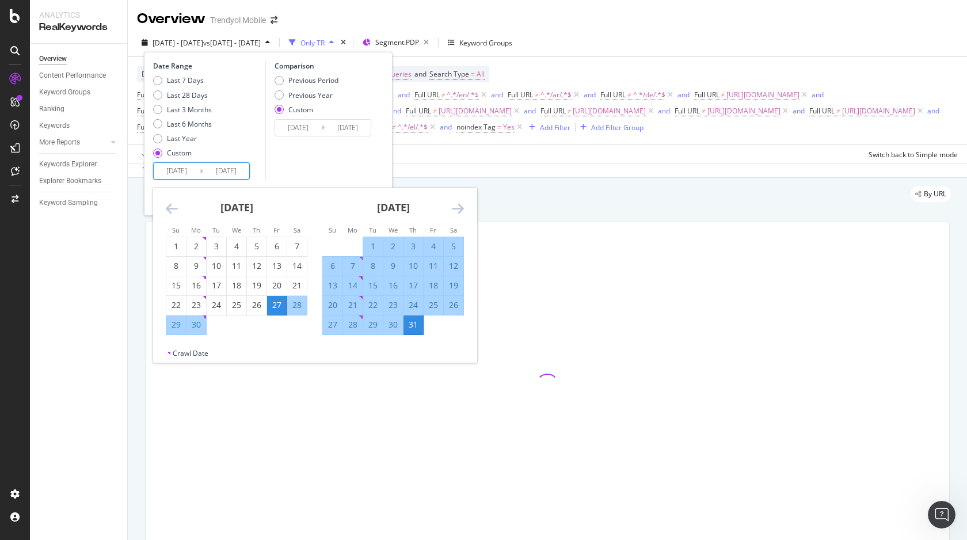
click at [460, 213] on icon "Move forward to switch to the next month." at bounding box center [458, 208] width 12 height 14
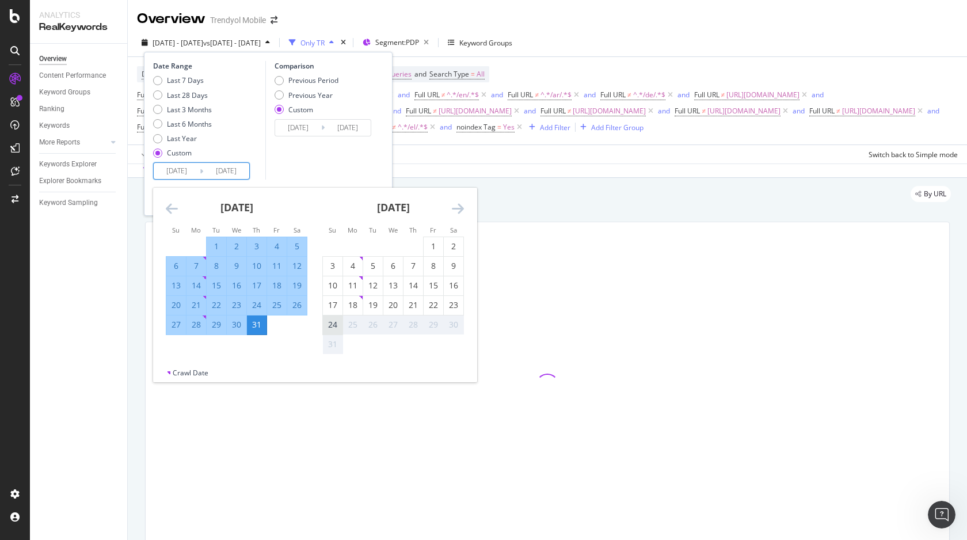
click at [333, 326] on div "24" at bounding box center [333, 325] width 20 height 12
type input "[DATE]"
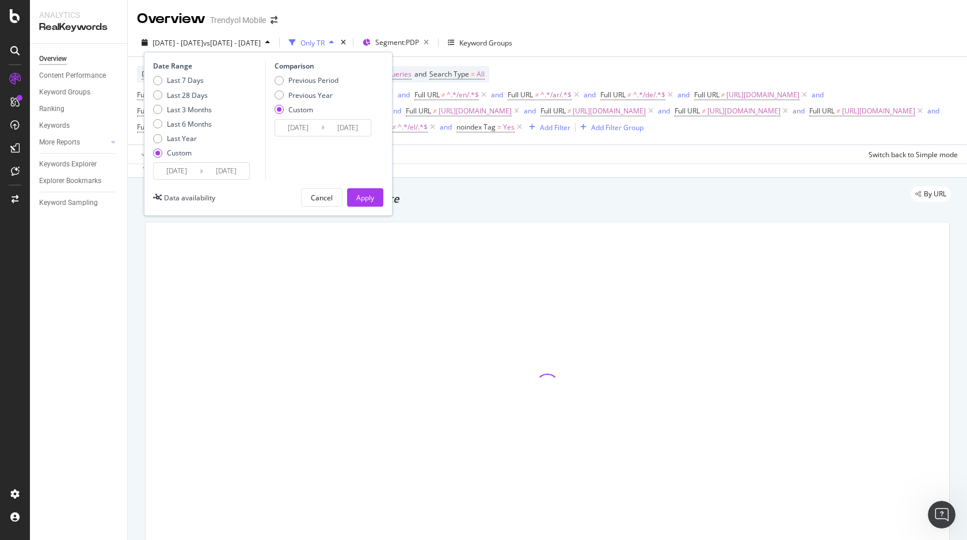
click at [329, 122] on input "[DATE]" at bounding box center [348, 128] width 46 height 16
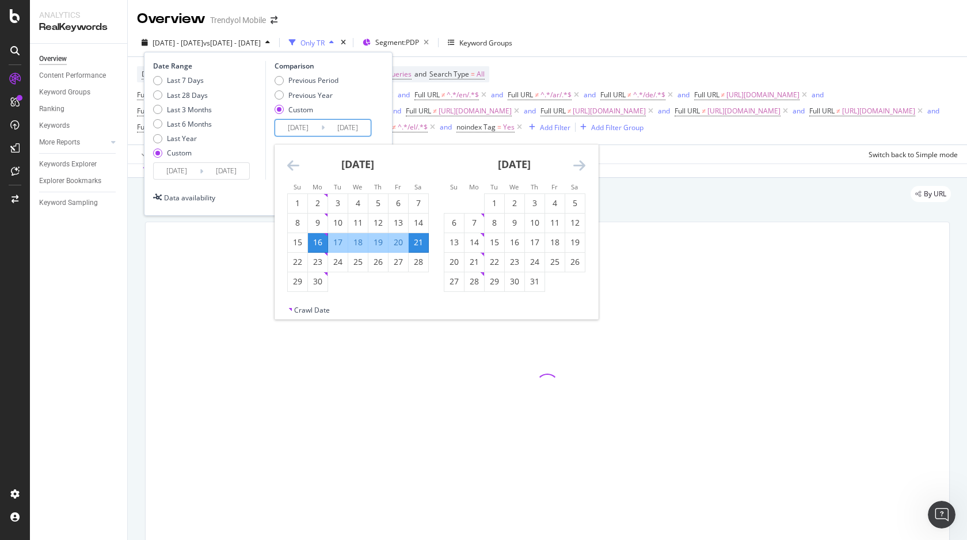
click at [338, 96] on div "Previous Period Previous Year Custom" at bounding box center [324, 96] width 100 height 43
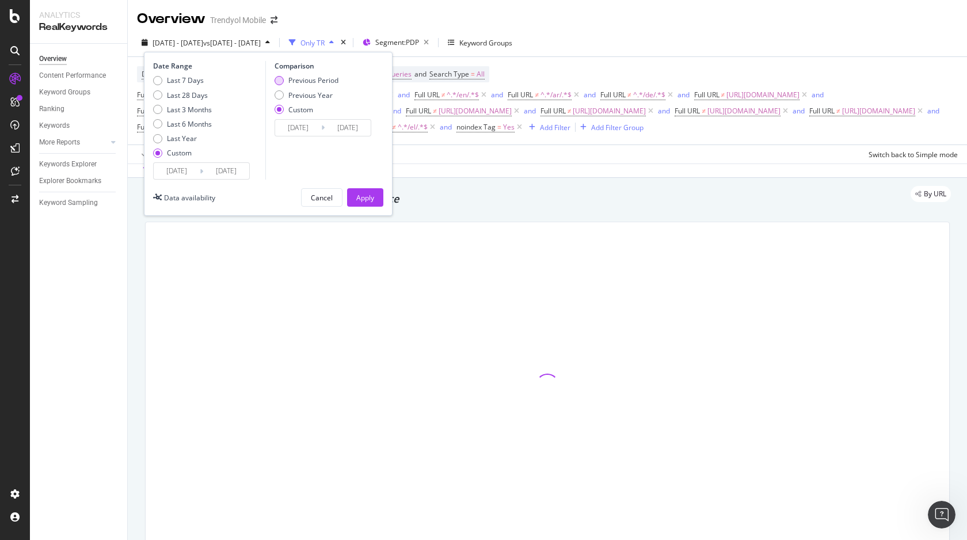
click at [298, 78] on div "Previous Period" at bounding box center [313, 80] width 50 height 10
type input "[DATE]"
click at [367, 201] on div "Apply" at bounding box center [365, 198] width 18 height 10
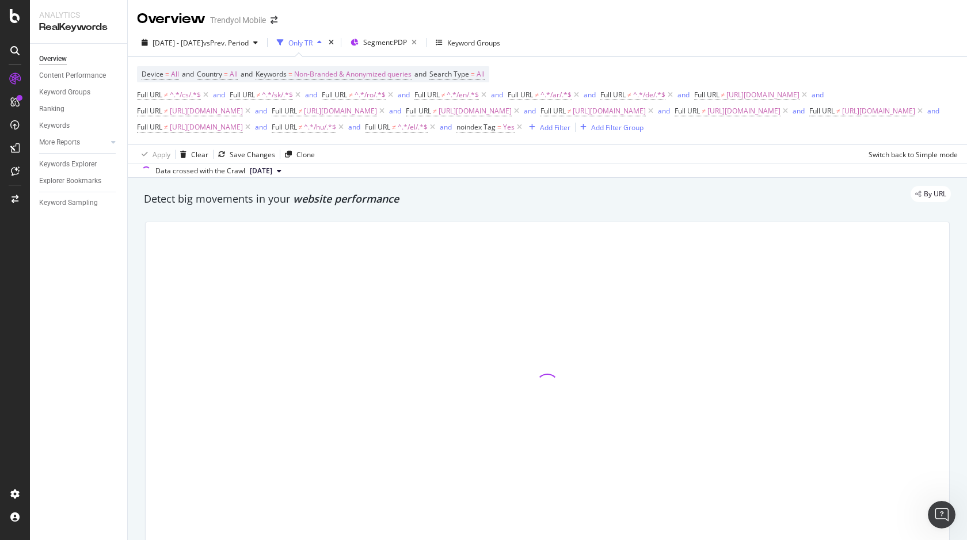
click at [262, 173] on span "[DATE]" at bounding box center [261, 171] width 22 height 10
click at [308, 235] on div "13.2M URLs" at bounding box center [322, 235] width 38 height 10
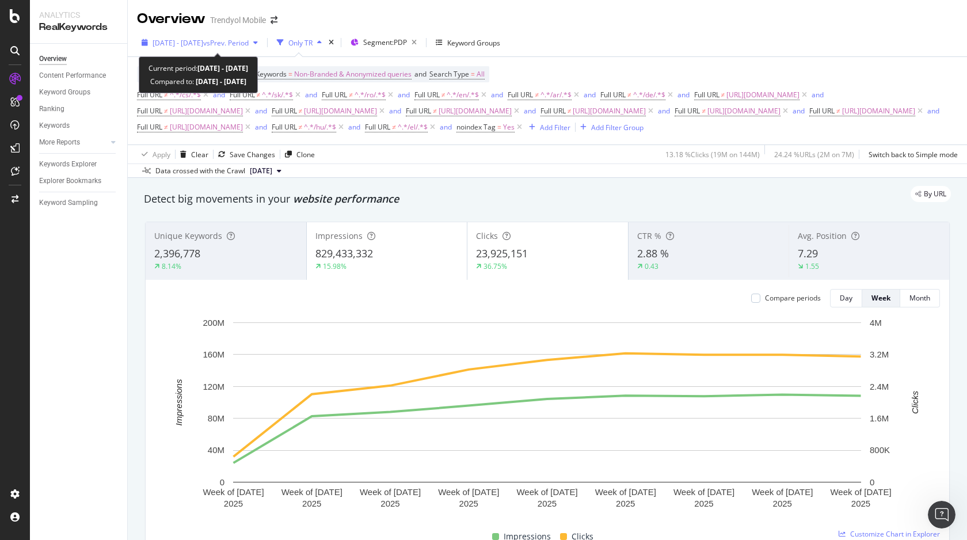
click at [203, 45] on span "[DATE] - [DATE]" at bounding box center [177, 43] width 51 height 10
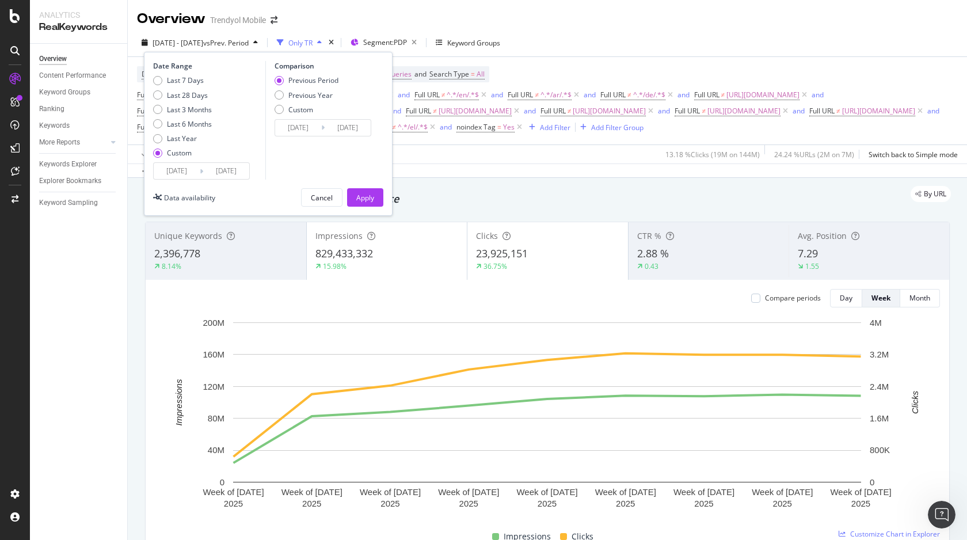
click at [178, 174] on input "[DATE]" at bounding box center [177, 171] width 46 height 16
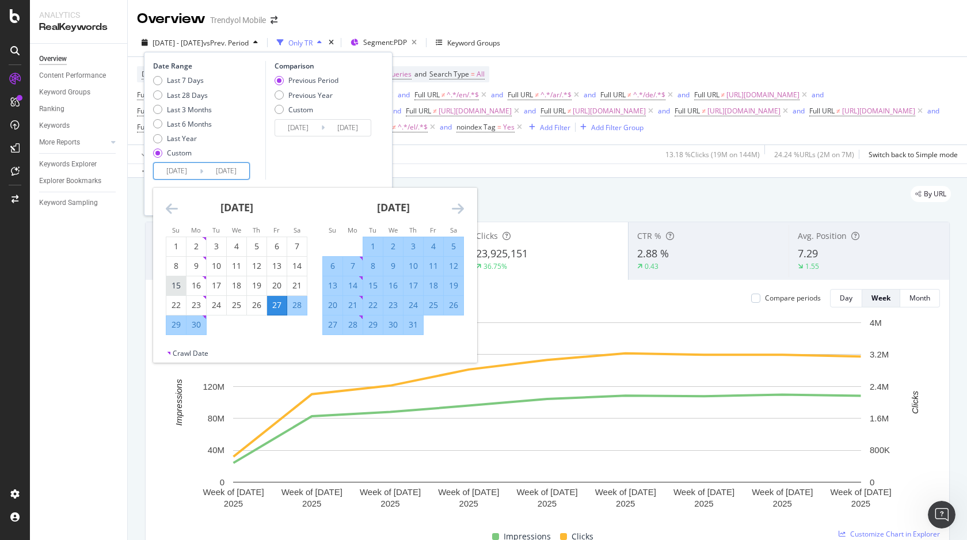
click at [178, 287] on div "15" at bounding box center [176, 286] width 20 height 12
type input "[DATE]"
click at [125, 227] on div "Overview Content Performance Keyword Groups Ranking Keywords More Reports Count…" at bounding box center [78, 292] width 97 height 496
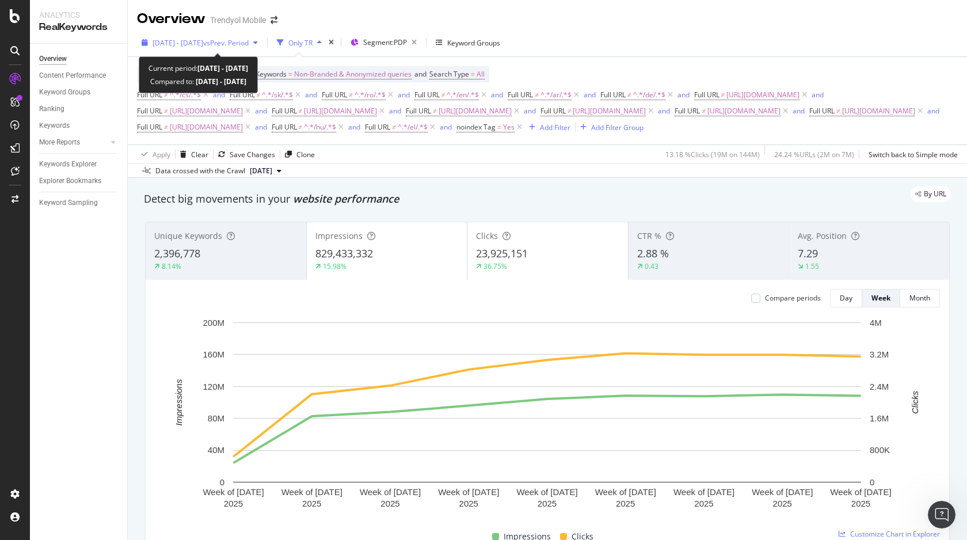
click at [211, 49] on div "[DATE] - [DATE] vs Prev. Period" at bounding box center [199, 42] width 125 height 17
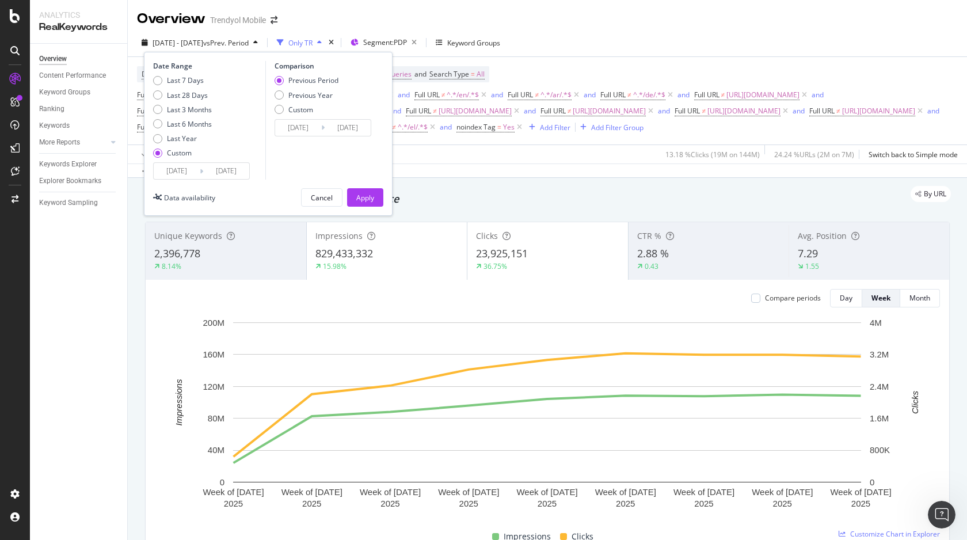
click at [166, 169] on input "[DATE]" at bounding box center [177, 171] width 46 height 16
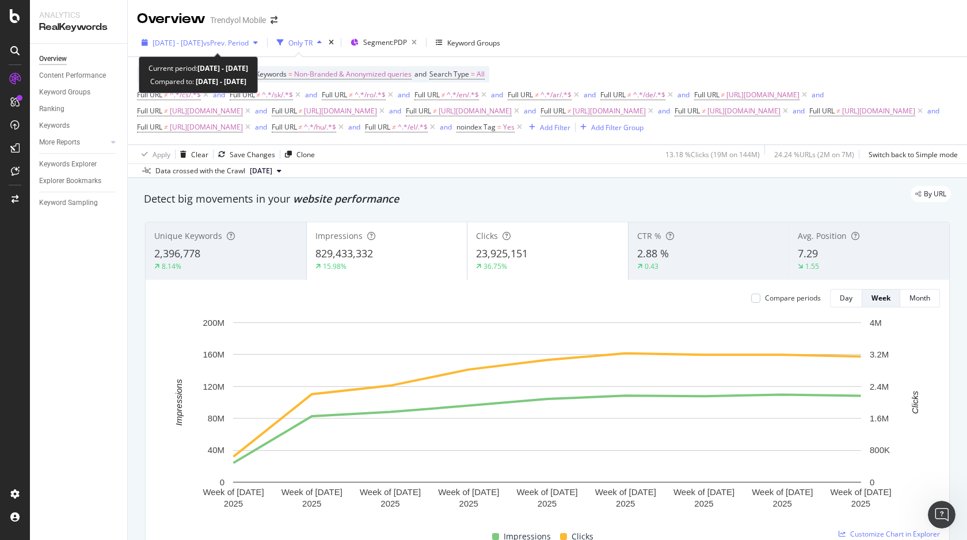
click at [171, 41] on span "[DATE] - [DATE]" at bounding box center [177, 43] width 51 height 10
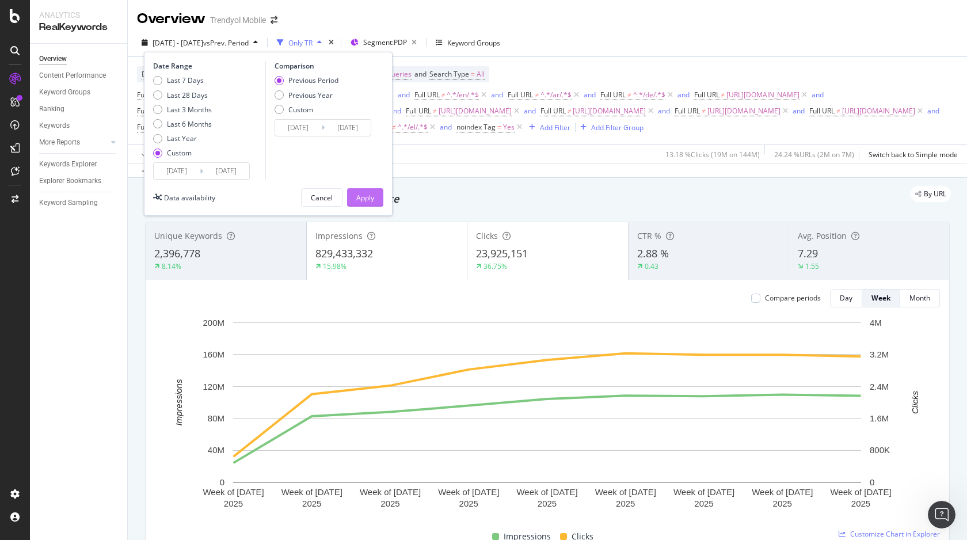
click at [363, 197] on div "Apply" at bounding box center [365, 198] width 18 height 10
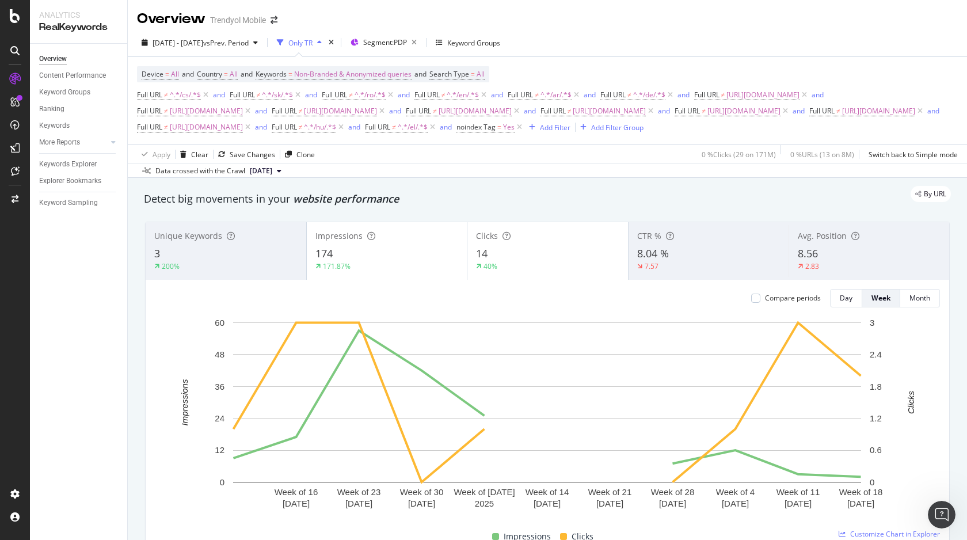
click at [272, 169] on span "[DATE]" at bounding box center [261, 171] width 22 height 10
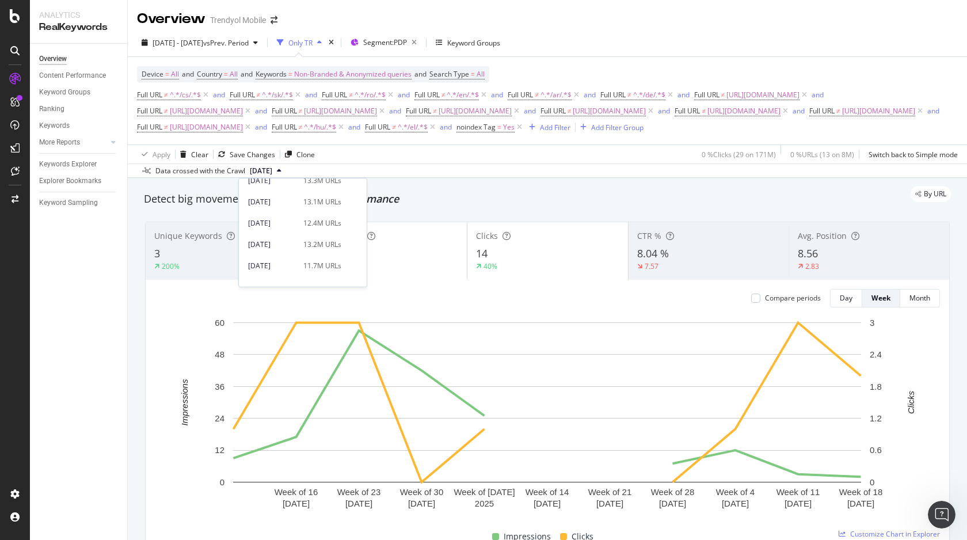
scroll to position [142, 0]
click at [301, 236] on div "[DATE] 13.2M URLs" at bounding box center [294, 238] width 93 height 10
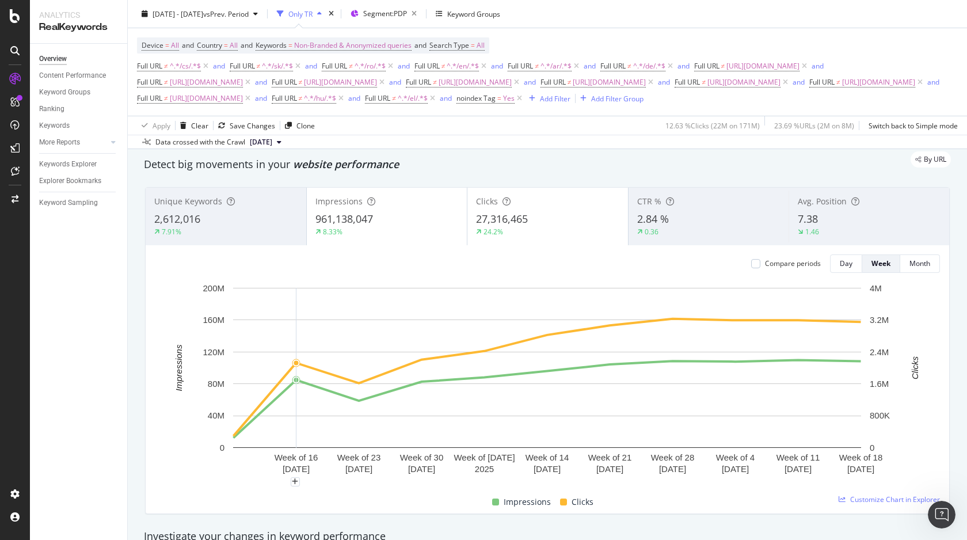
scroll to position [39, 0]
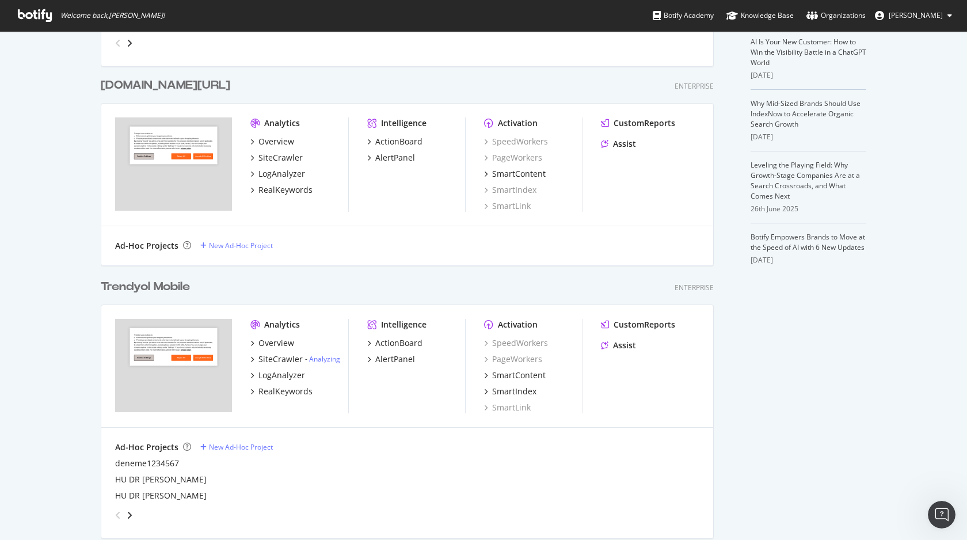
scroll to position [282, 0]
click at [282, 391] on div "RealKeywords" at bounding box center [285, 389] width 54 height 12
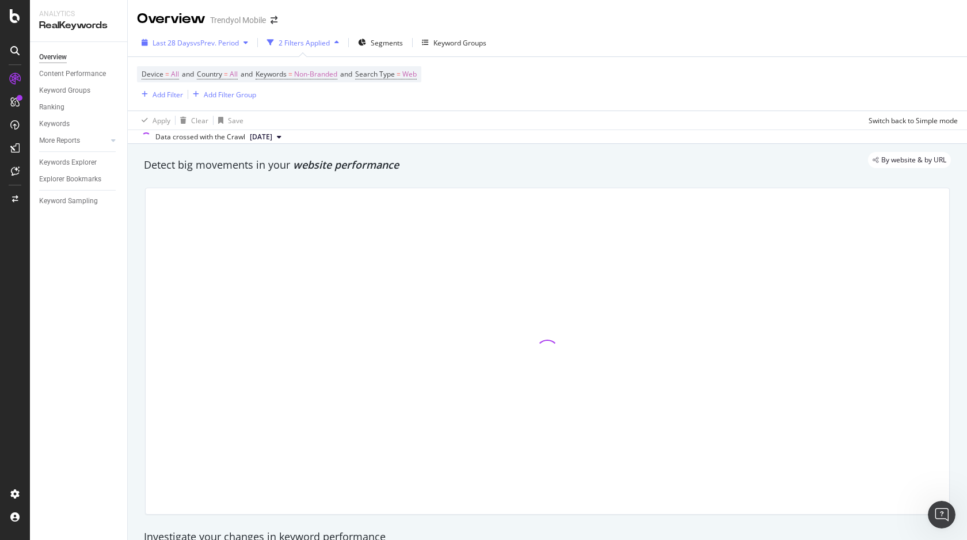
click at [186, 44] on span "Last 28 Days" at bounding box center [172, 43] width 41 height 10
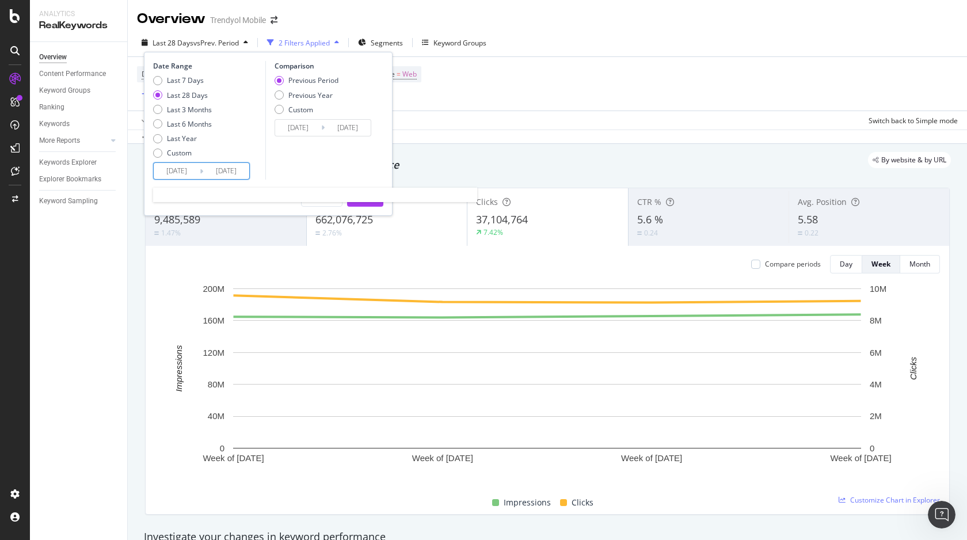
click at [179, 169] on input "2025/07/28" at bounding box center [177, 171] width 46 height 16
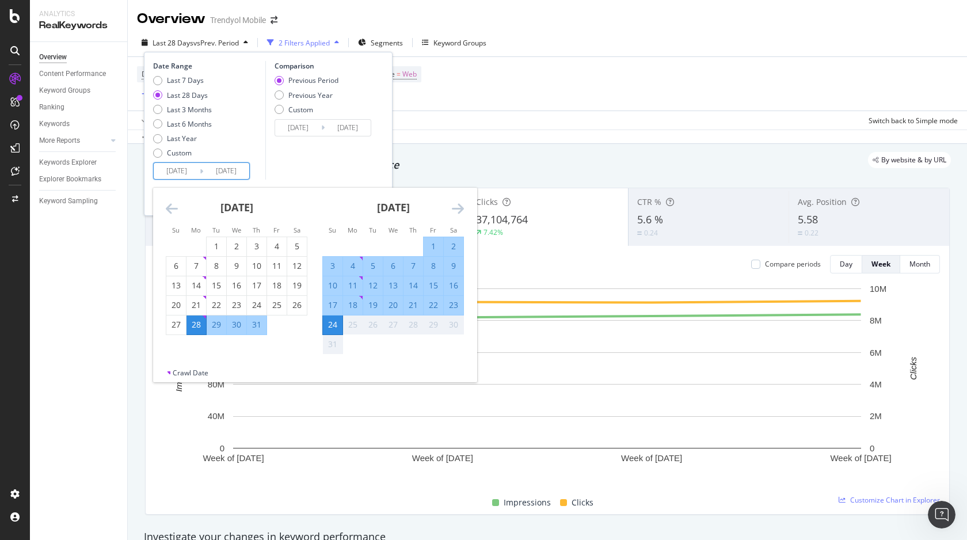
click at [169, 208] on icon "Move backward to switch to the previous month." at bounding box center [172, 208] width 12 height 14
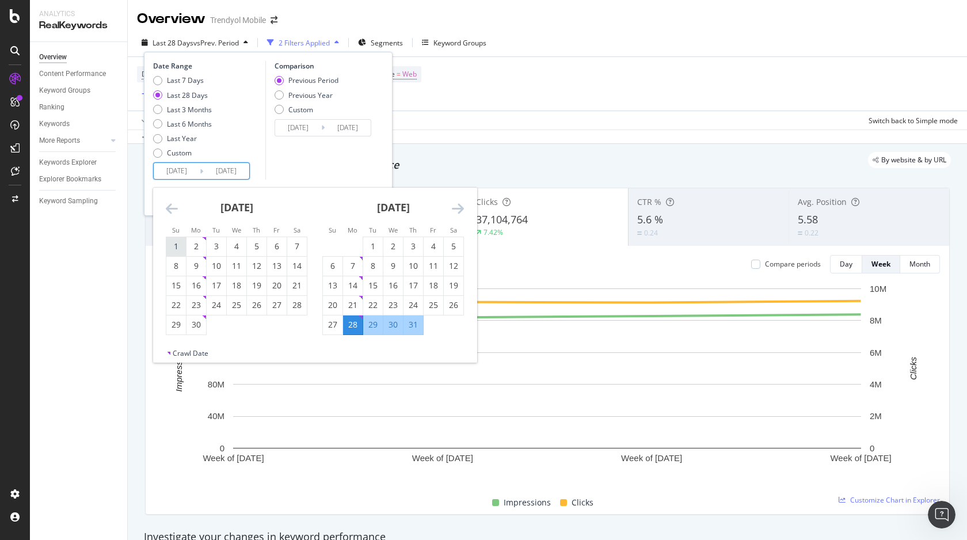
click at [176, 243] on div "1" at bounding box center [176, 247] width 20 height 12
type input "2025/06/01"
type input "2025/03/08"
type input "2025/05/31"
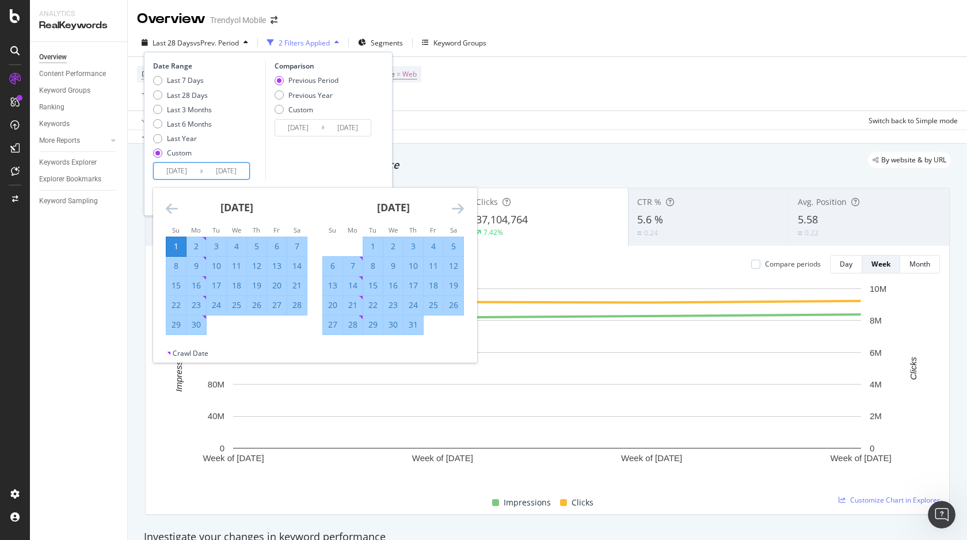
click at [196, 327] on div "30" at bounding box center [196, 325] width 20 height 12
type input "2025/06/30"
type input "2025/05/02"
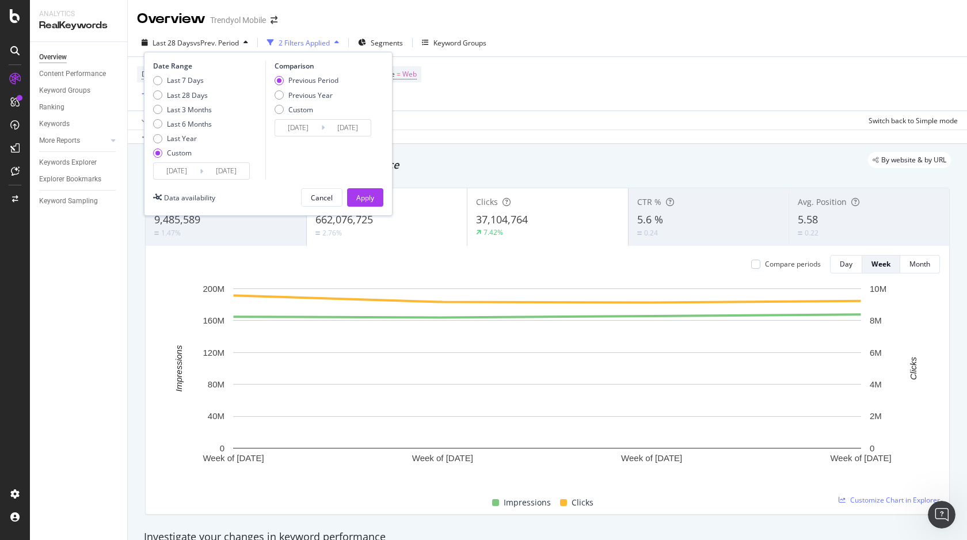
click at [180, 166] on input "2025/06/01" at bounding box center [177, 171] width 46 height 16
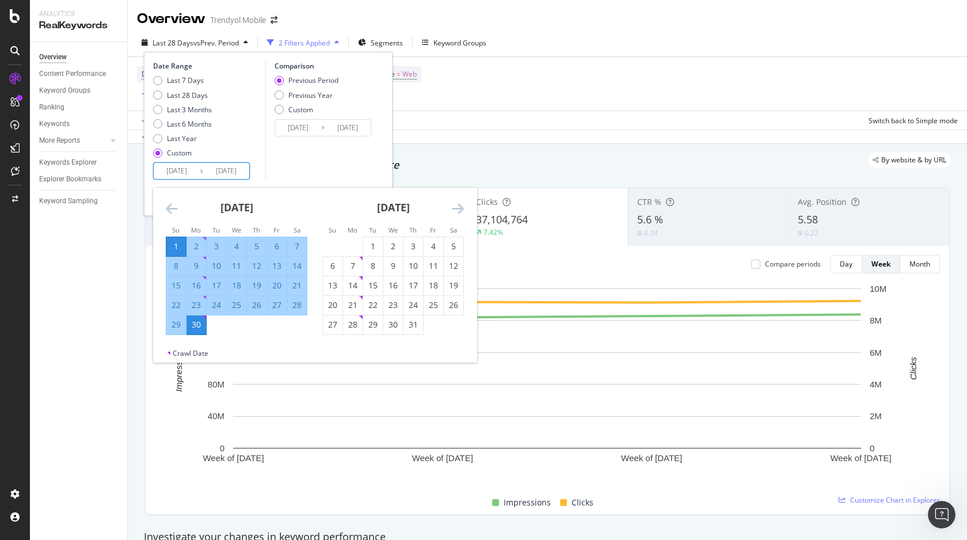
click at [337, 160] on div "Comparison Previous Period Previous Year Custom 2025/05/02 Navigate forward to …" at bounding box center [319, 120] width 109 height 119
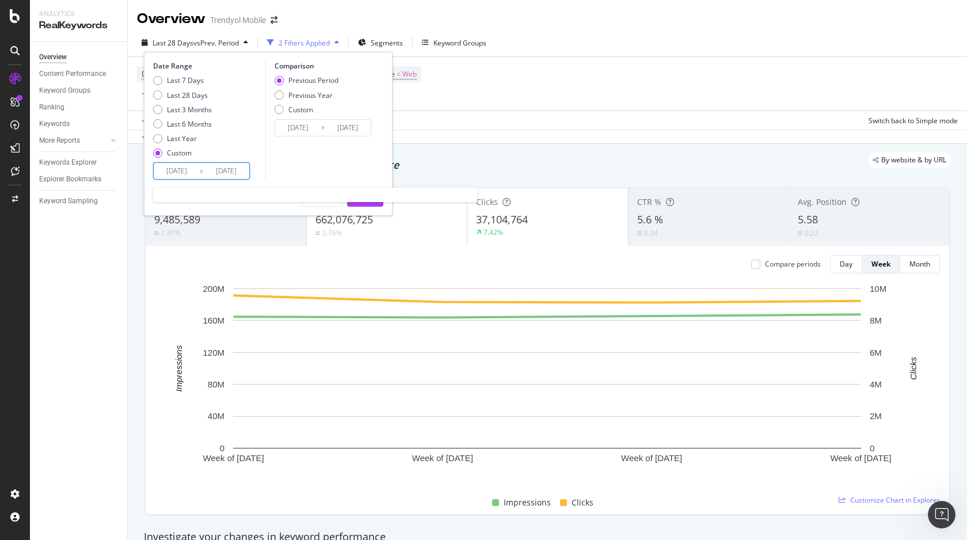
click at [165, 171] on input "2025/06/01" at bounding box center [177, 171] width 46 height 16
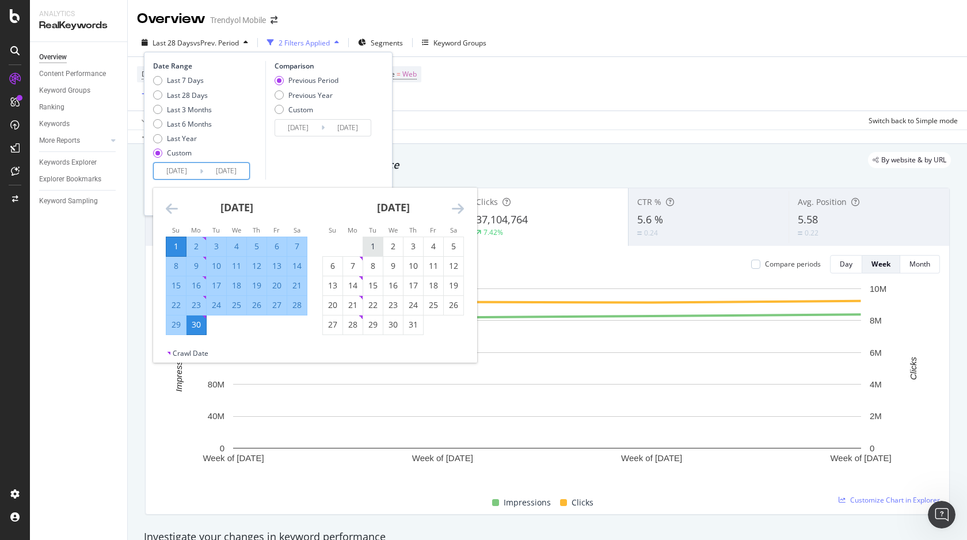
click at [376, 244] on div "1" at bounding box center [373, 247] width 20 height 12
type input "2025/07/01"
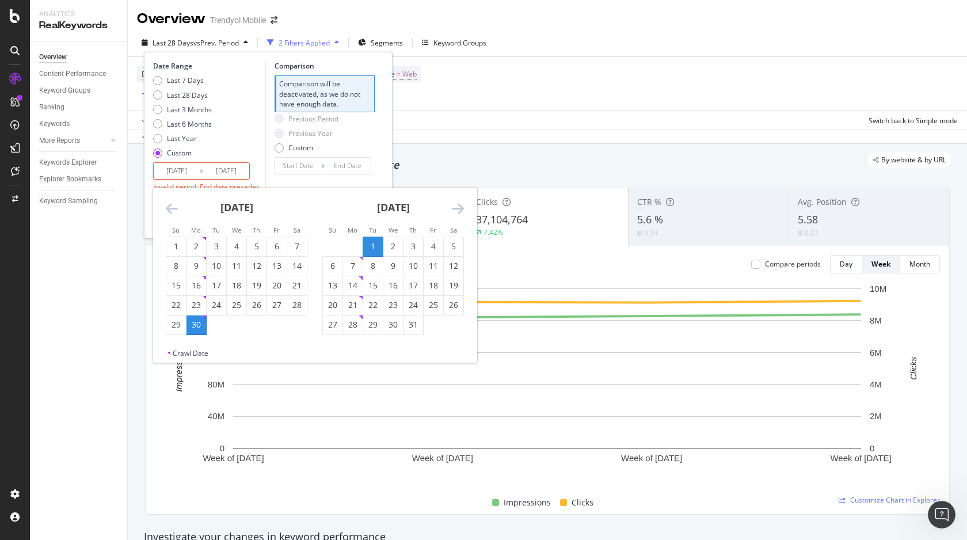
click at [226, 170] on input "2025/06/30" at bounding box center [226, 171] width 46 height 16
click at [407, 325] on div "31" at bounding box center [413, 325] width 20 height 12
type input "[DATE]"
type input "2025/05/31"
type input "2025/06/30"
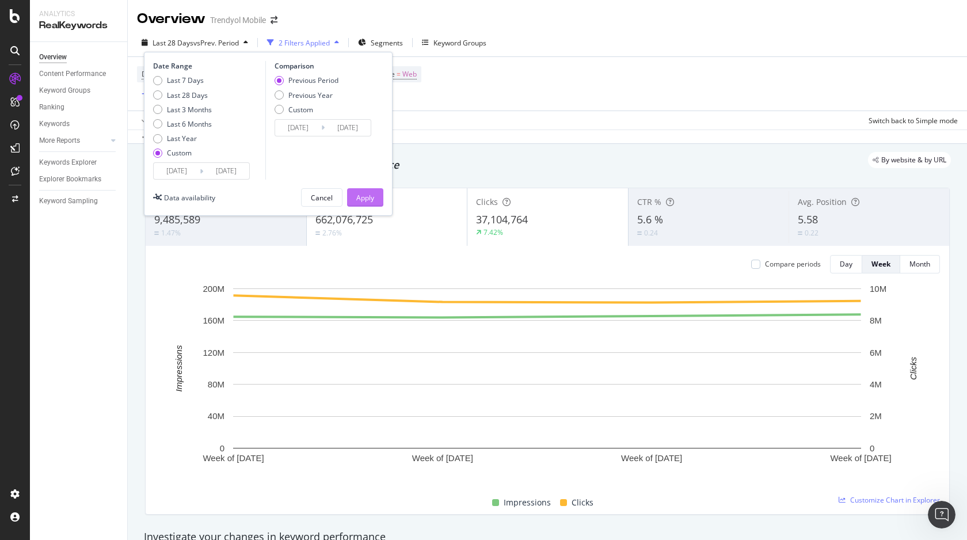
click at [368, 200] on div "Apply" at bounding box center [365, 198] width 18 height 10
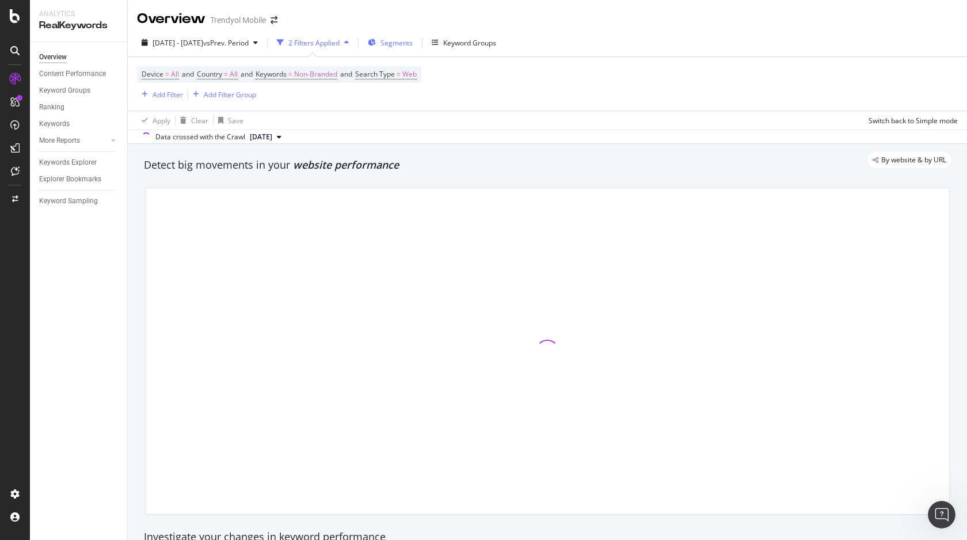
click at [405, 45] on span "Segments" at bounding box center [396, 43] width 32 height 10
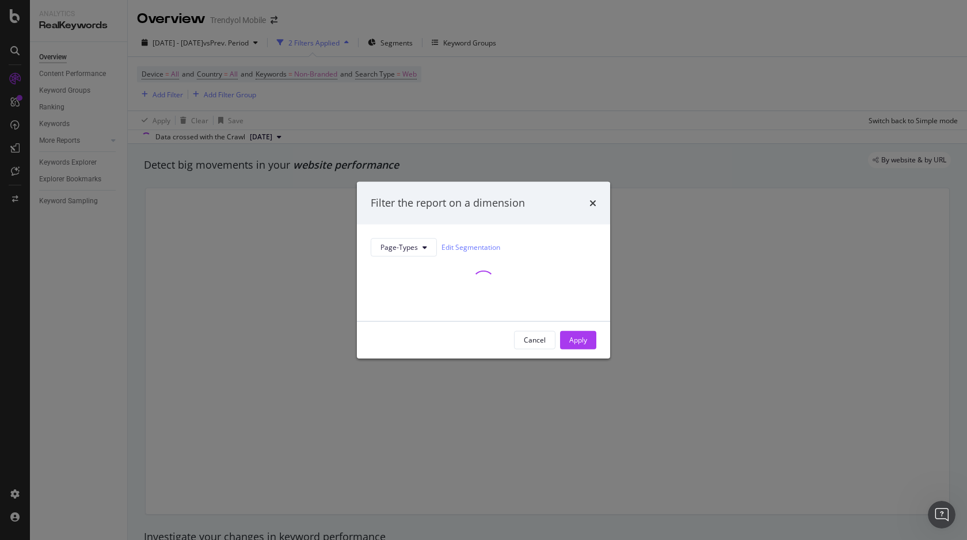
click at [507, 117] on div "Filter the report on a dimension Page-Types Edit Segmentation Cancel Apply" at bounding box center [483, 270] width 967 height 540
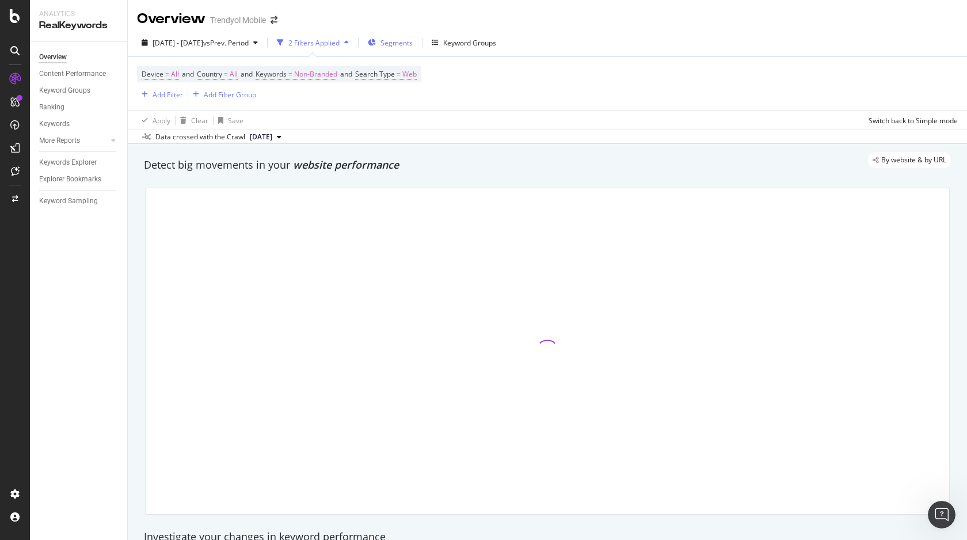
click at [413, 39] on span "Segments" at bounding box center [396, 43] width 32 height 10
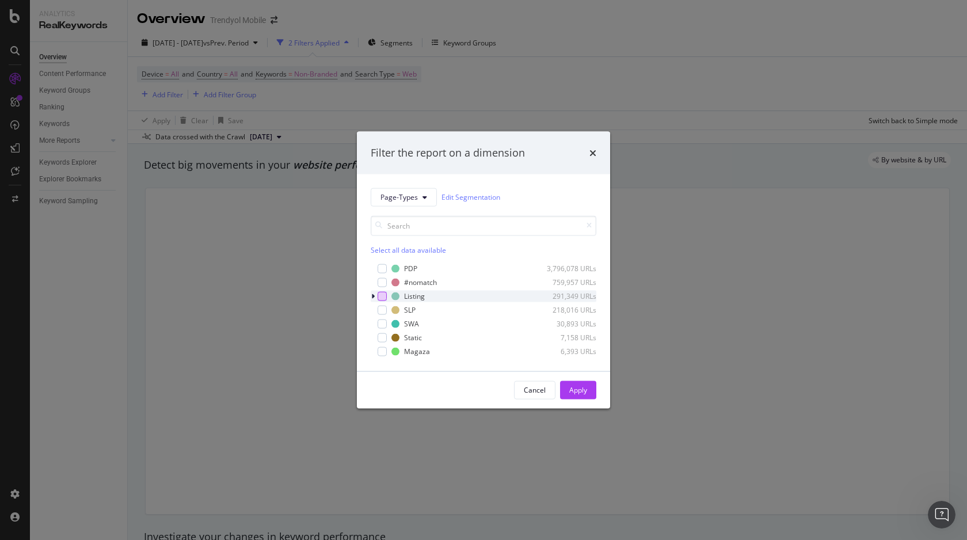
click at [382, 292] on div "modal" at bounding box center [381, 295] width 9 height 9
click at [576, 383] on div "Apply" at bounding box center [578, 389] width 18 height 17
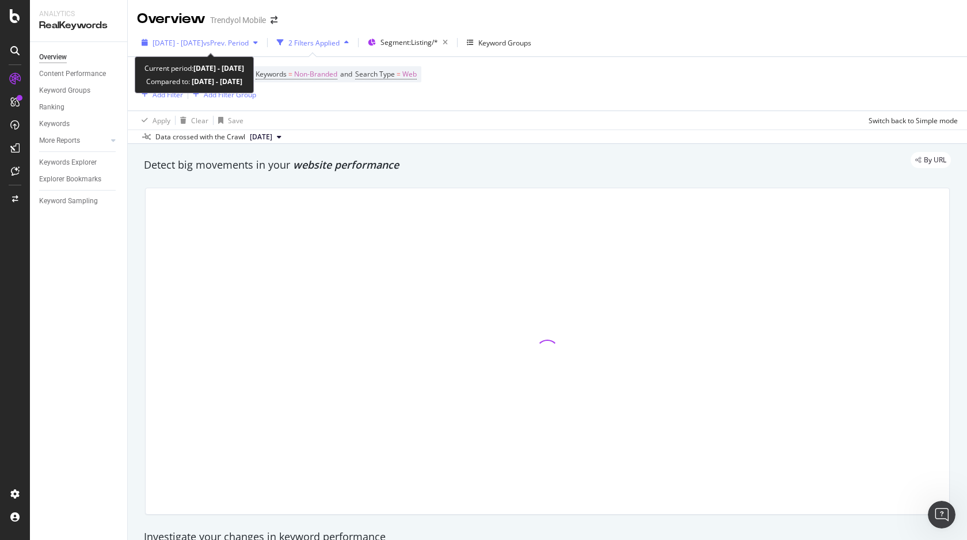
click at [177, 46] on span "2025 Jul. 1st - Jul. 31st" at bounding box center [177, 43] width 51 height 10
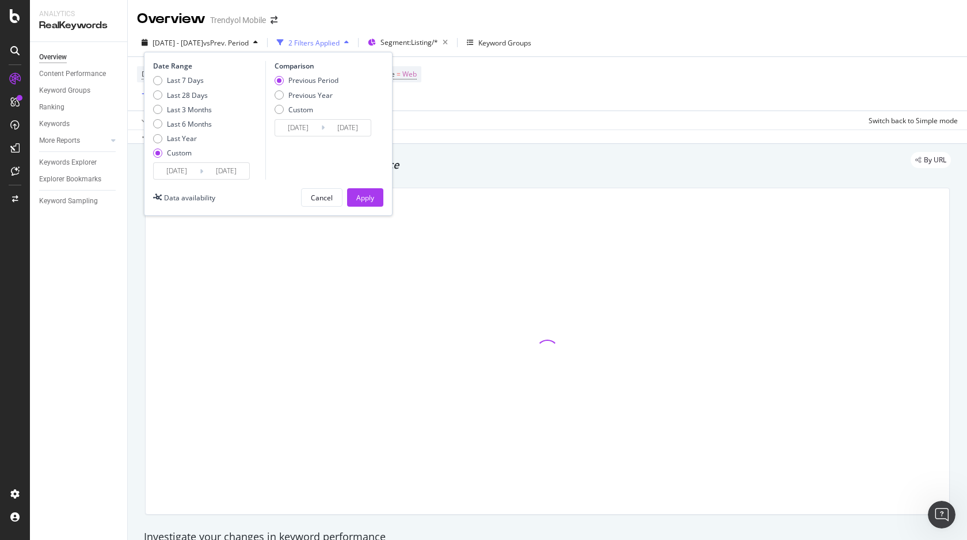
click at [523, 85] on div "Device = All and Country = All and Keywords = Non-Branded and Search Type = Web…" at bounding box center [547, 84] width 821 height 54
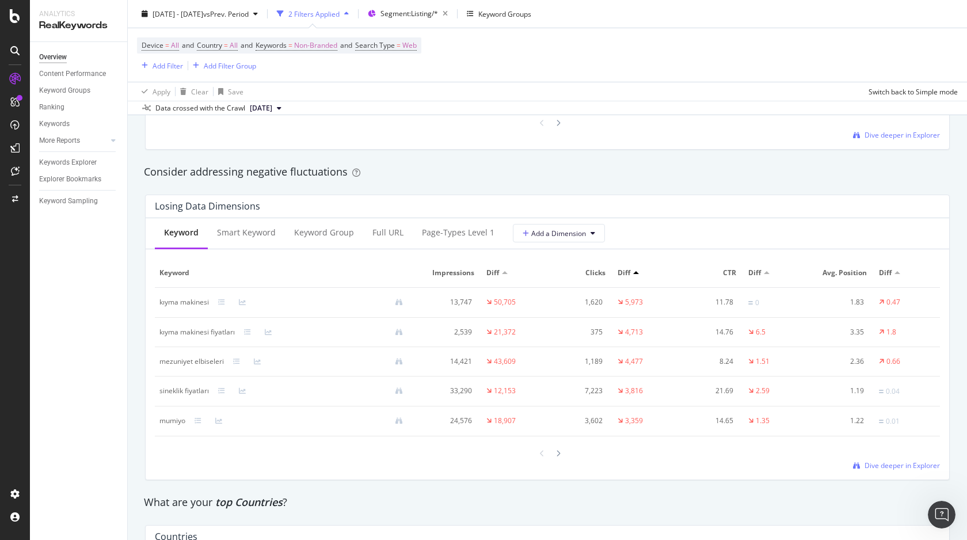
scroll to position [1337, 0]
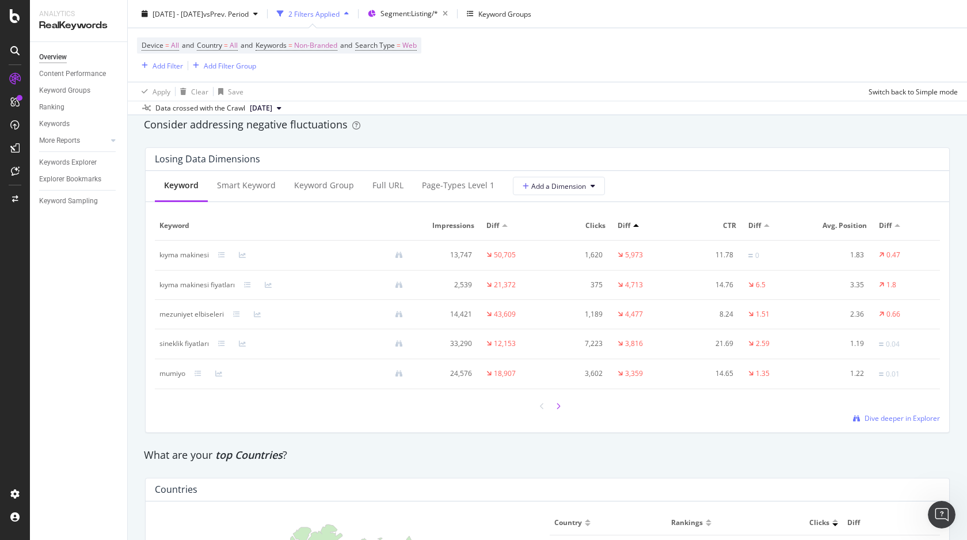
click at [558, 409] on icon at bounding box center [558, 406] width 5 height 7
click at [559, 408] on icon at bounding box center [558, 405] width 5 height 7
click at [542, 404] on icon at bounding box center [542, 405] width 5 height 7
click at [542, 404] on icon at bounding box center [542, 406] width 5 height 7
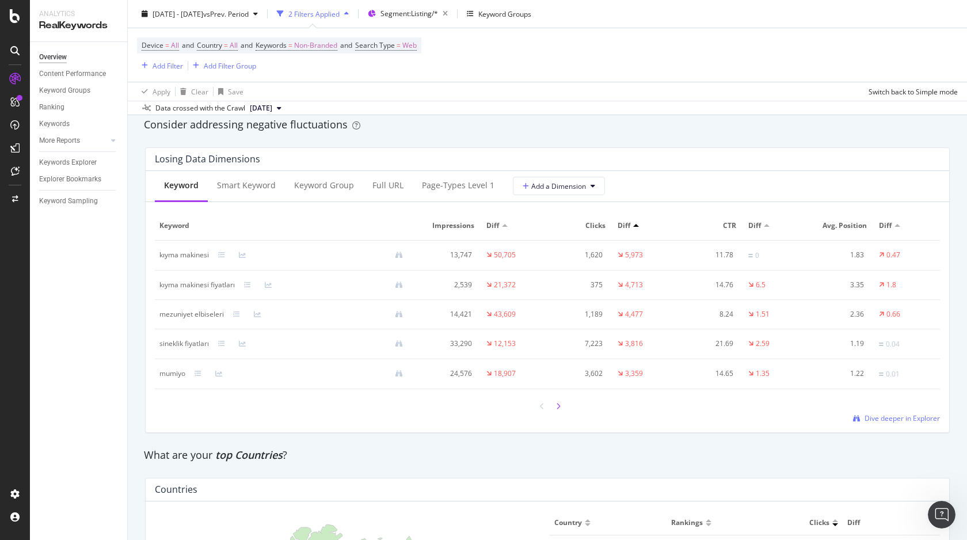
click at [557, 405] on icon at bounding box center [558, 406] width 5 height 7
click at [557, 405] on icon at bounding box center [558, 405] width 5 height 7
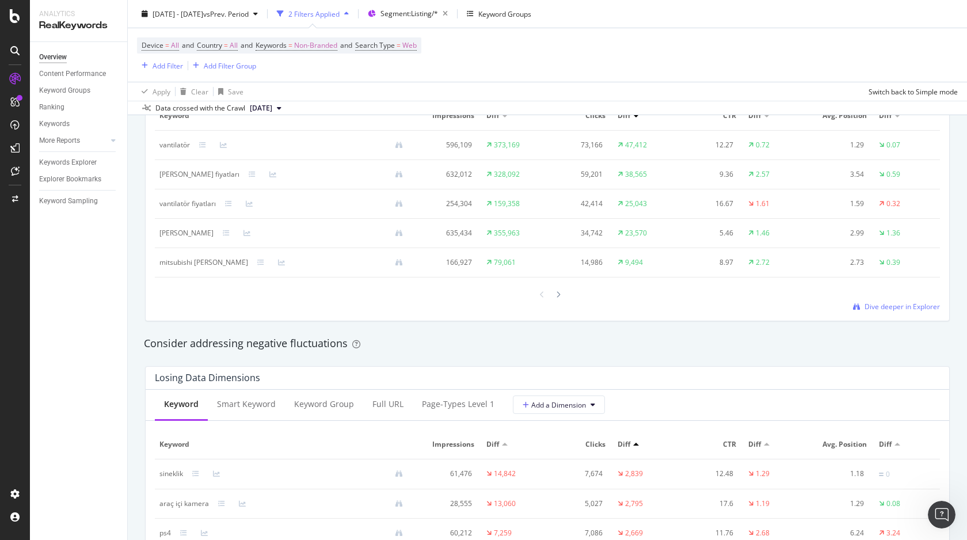
scroll to position [1126, 0]
